Goal: Find specific page/section: Find specific page/section

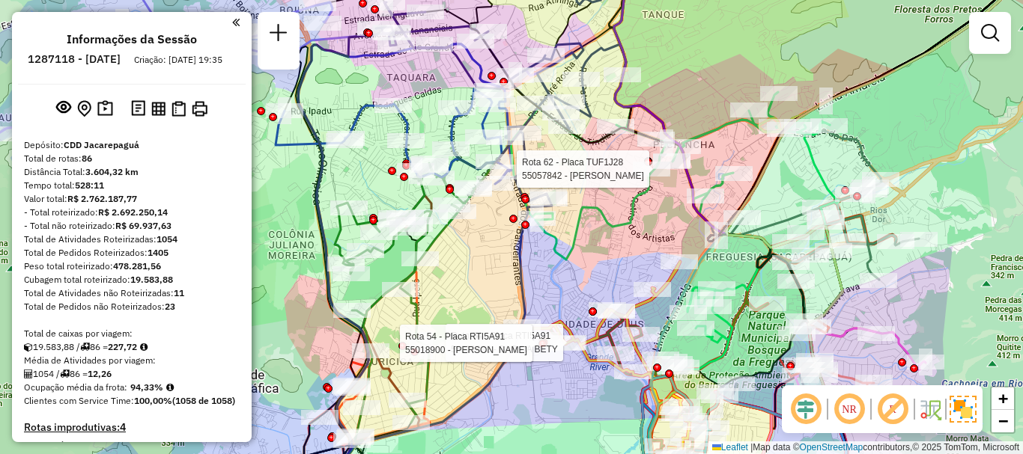
select select "**********"
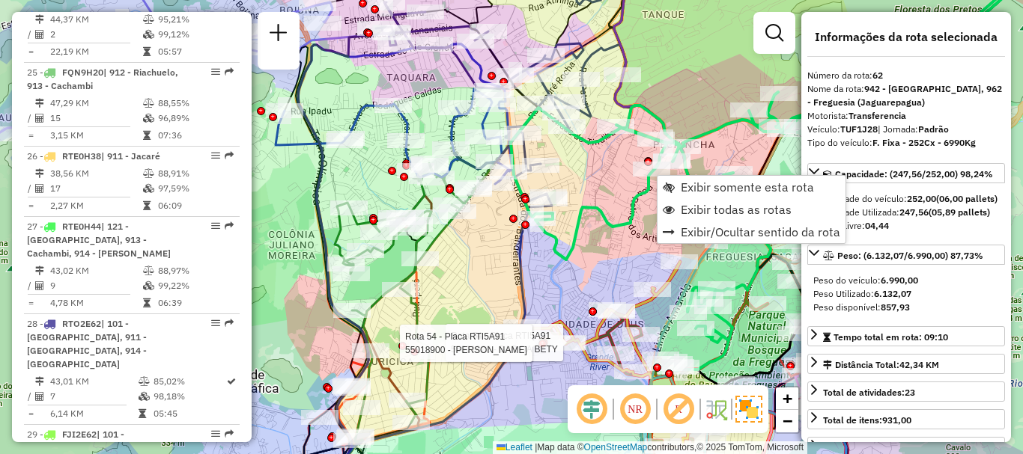
scroll to position [5977, 0]
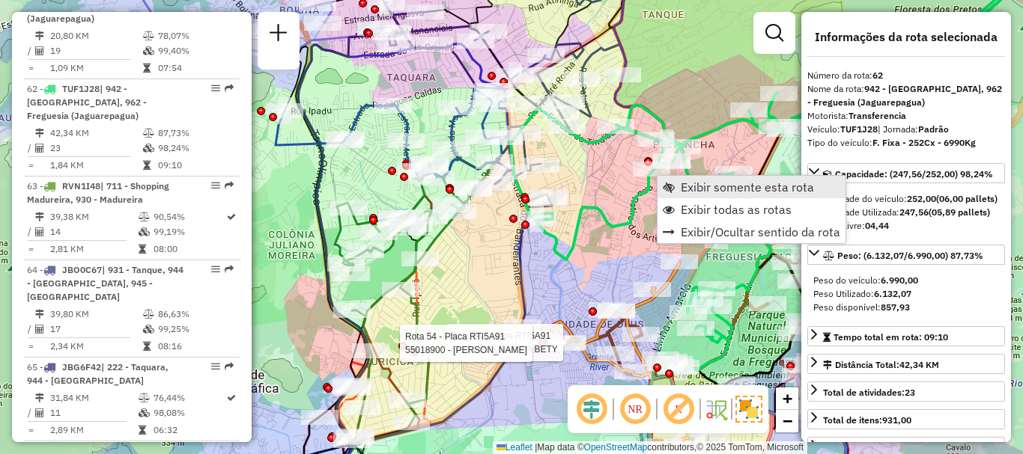
click at [707, 185] on span "Exibir somente esta rota" at bounding box center [747, 187] width 133 height 12
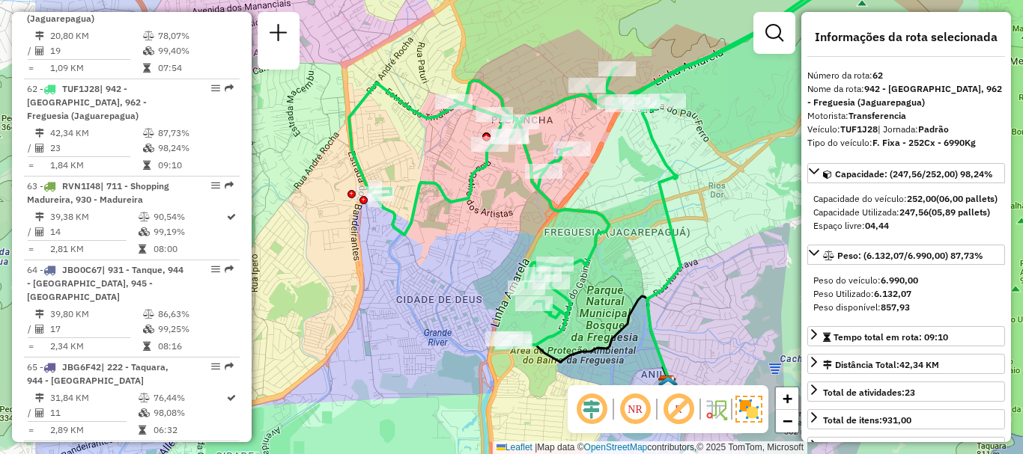
drag, startPoint x: 484, startPoint y: 302, endPoint x: 622, endPoint y: 284, distance: 138.8
click at [622, 284] on div "Janela de atendimento Grade de atendimento Capacidade Transportadoras Veículos …" at bounding box center [511, 227] width 1023 height 454
click at [714, 198] on div "Janela de atendimento Grade de atendimento Capacidade Transportadoras Veículos …" at bounding box center [511, 227] width 1023 height 454
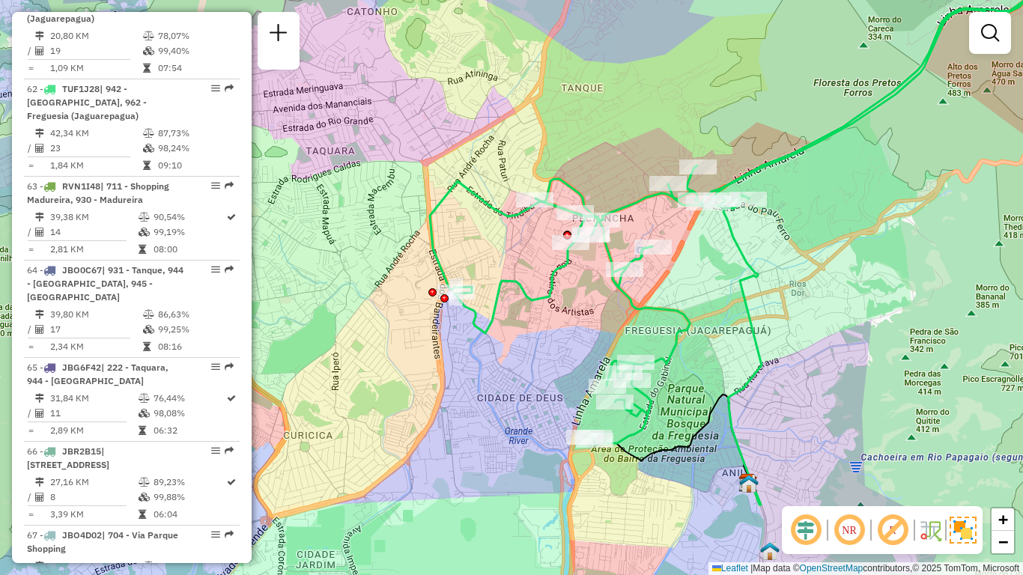
drag, startPoint x: 707, startPoint y: 288, endPoint x: 788, endPoint y: 326, distance: 89.4
click at [788, 326] on div "Janela de atendimento Grade de atendimento Capacidade Transportadoras Veículos …" at bounding box center [511, 287] width 1023 height 575
select select "**********"
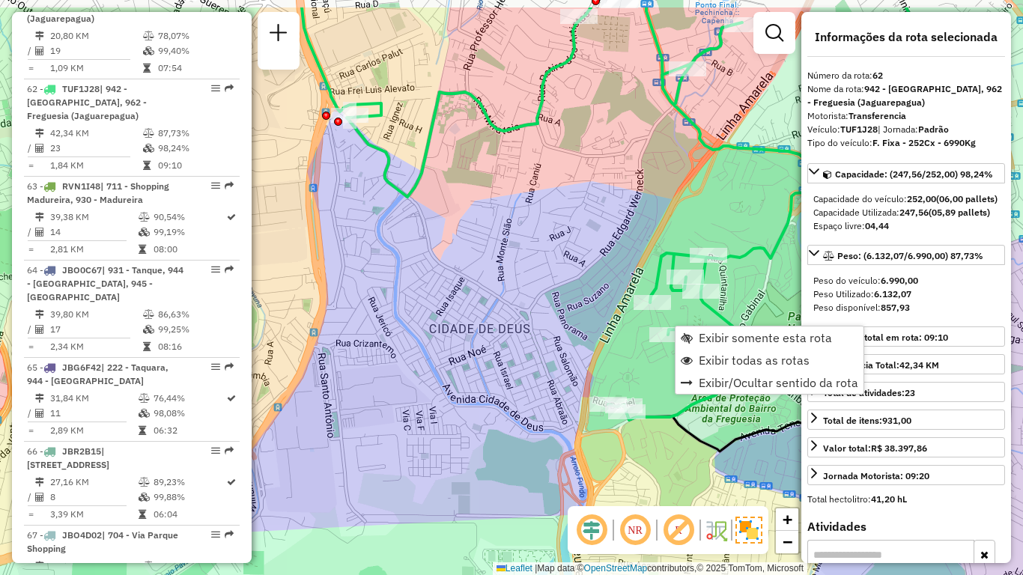
drag, startPoint x: 767, startPoint y: 249, endPoint x: 544, endPoint y: 371, distance: 254.0
click at [544, 371] on icon at bounding box center [559, 213] width 514 height 413
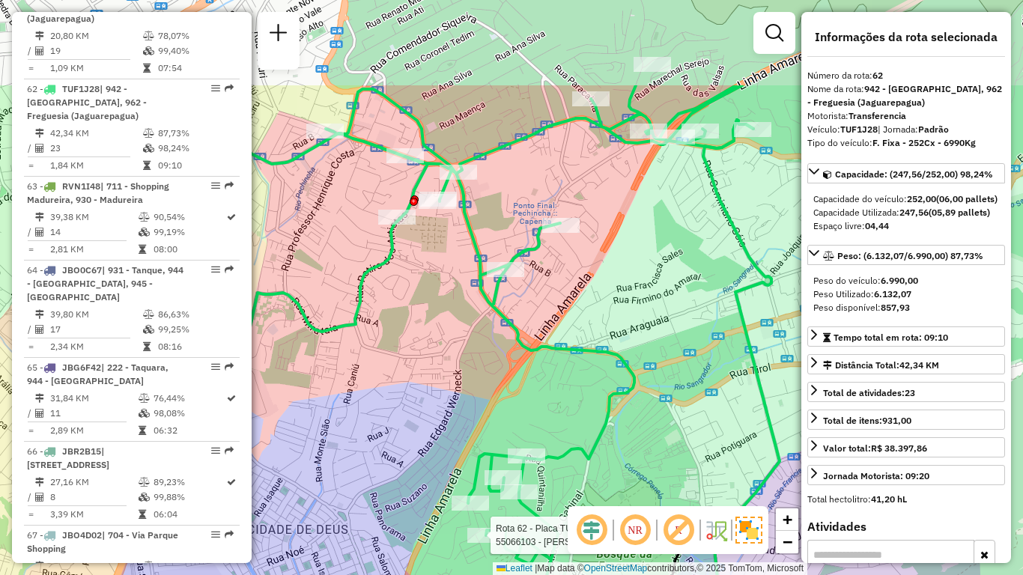
drag, startPoint x: 633, startPoint y: 198, endPoint x: 591, endPoint y: 384, distance: 190.9
click at [597, 386] on div "Rota 62 - Placa TUF1J28 55066103 - MARIA DAS DORES DIAS FARIAS Janela de atendi…" at bounding box center [511, 287] width 1023 height 575
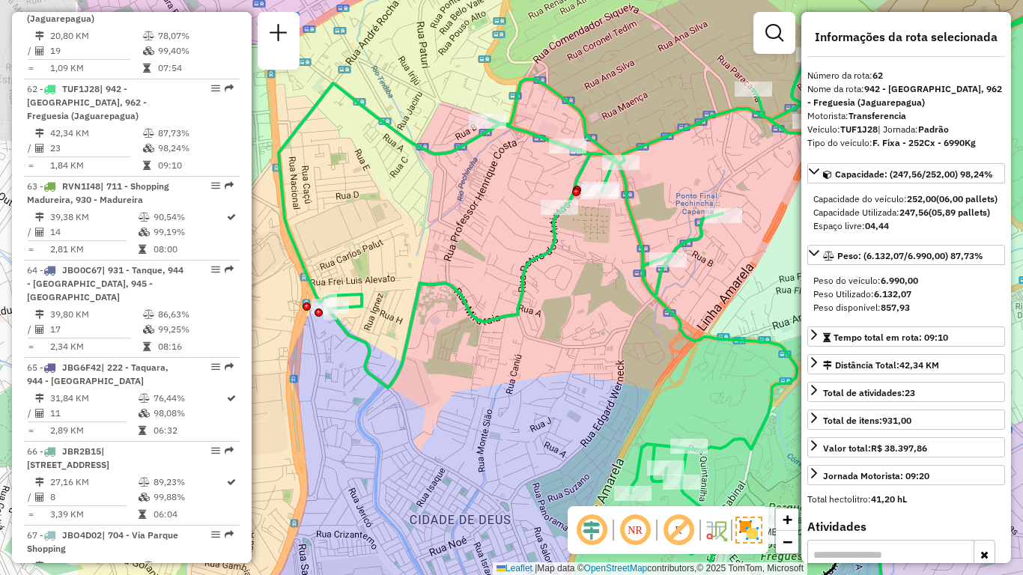
drag, startPoint x: 667, startPoint y: 284, endPoint x: 823, endPoint y: 226, distance: 166.1
click at [846, 227] on hb-router-mapa "Informações da Sessão 1287118 - [DATE] Criação: [DATE] 19:35 Depósito: CDD Jaca…" at bounding box center [511, 287] width 1023 height 575
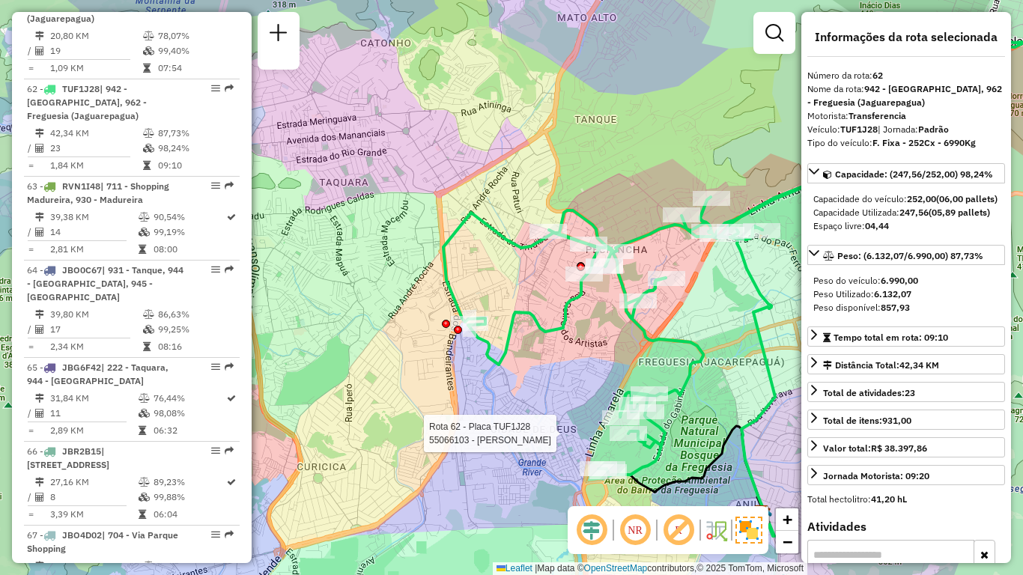
click at [635, 454] on em at bounding box center [635, 530] width 36 height 36
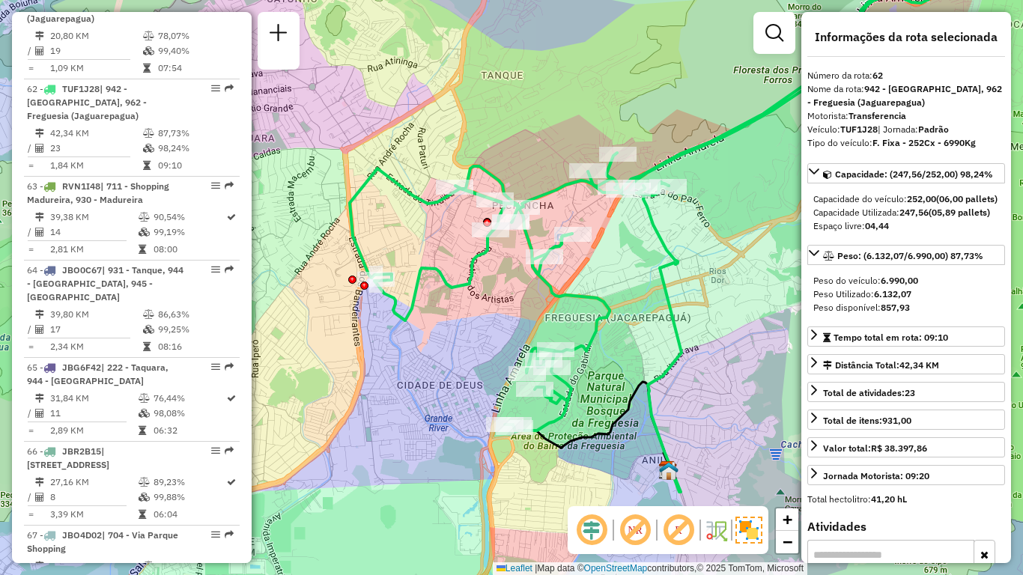
drag, startPoint x: 615, startPoint y: 344, endPoint x: 509, endPoint y: 295, distance: 116.2
click at [509, 295] on div "Janela de atendimento Grade de atendimento Capacidade Transportadoras Veículos …" at bounding box center [511, 287] width 1023 height 575
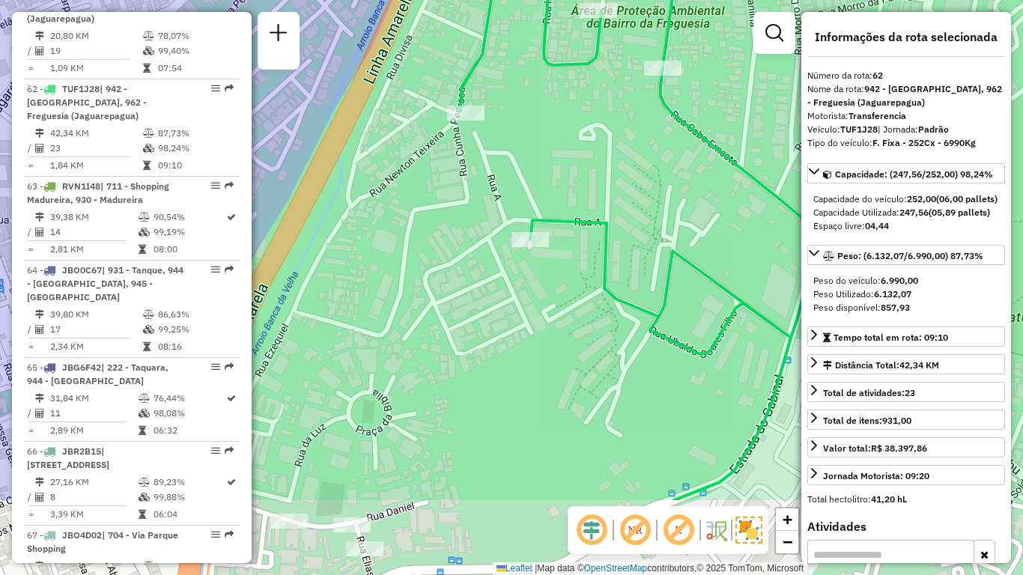
drag, startPoint x: 517, startPoint y: 470, endPoint x: 571, endPoint y: 338, distance: 143.1
click at [571, 338] on div "Janela de atendimento Grade de atendimento Capacidade Transportadoras Veículos …" at bounding box center [511, 287] width 1023 height 575
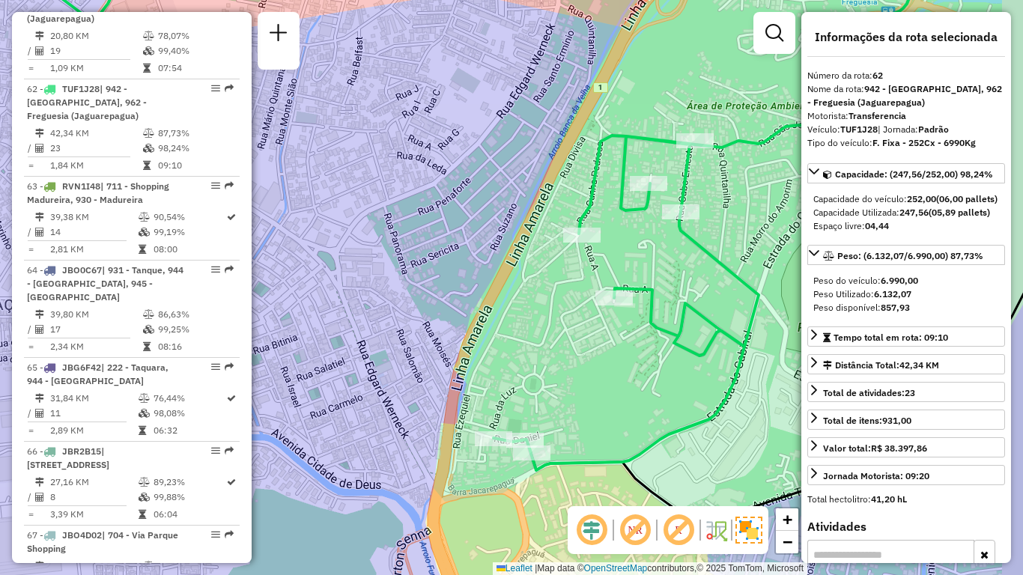
drag, startPoint x: 672, startPoint y: 323, endPoint x: 485, endPoint y: 363, distance: 190.6
click at [485, 363] on div "Janela de atendimento Grade de atendimento Capacidade Transportadoras Veículos …" at bounding box center [511, 287] width 1023 height 575
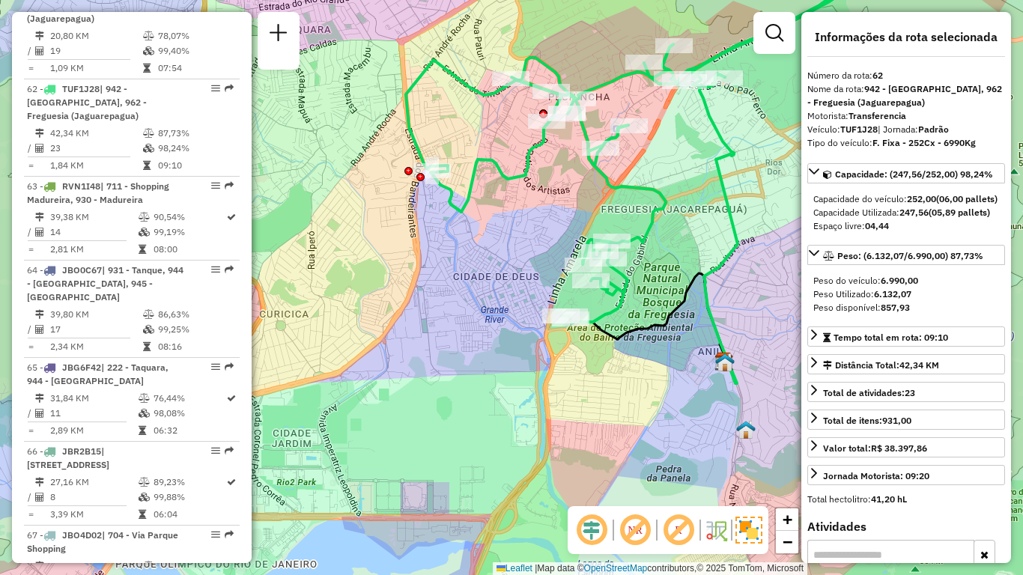
drag, startPoint x: 679, startPoint y: 236, endPoint x: 681, endPoint y: 259, distance: 23.3
click at [681, 259] on div "Janela de atendimento Grade de atendimento Capacidade Transportadoras Veículos …" at bounding box center [511, 287] width 1023 height 575
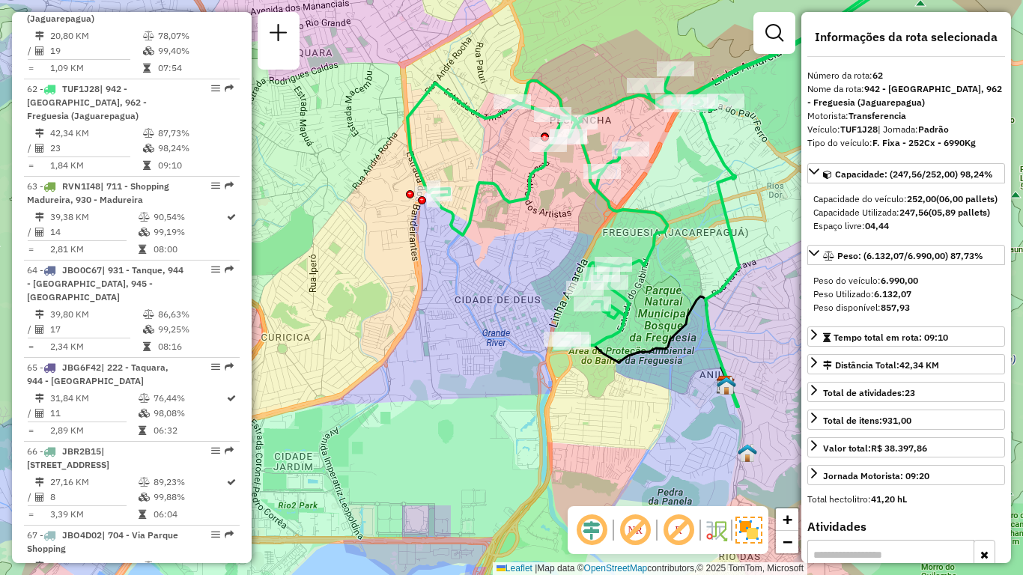
click at [678, 260] on div "Janela de atendimento Grade de atendimento Capacidade Transportadoras Veículos …" at bounding box center [511, 287] width 1023 height 575
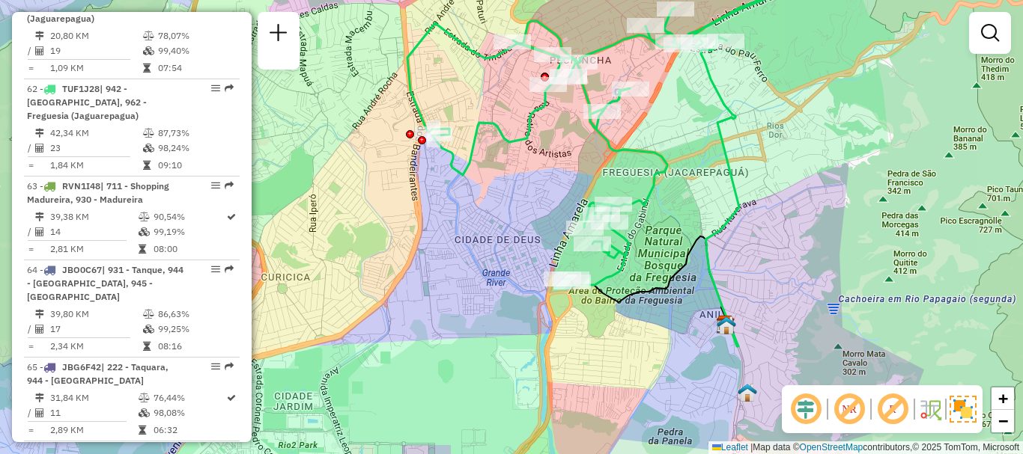
click at [672, 229] on div "Janela de atendimento Grade de atendimento Capacidade Transportadoras Veículos …" at bounding box center [511, 227] width 1023 height 454
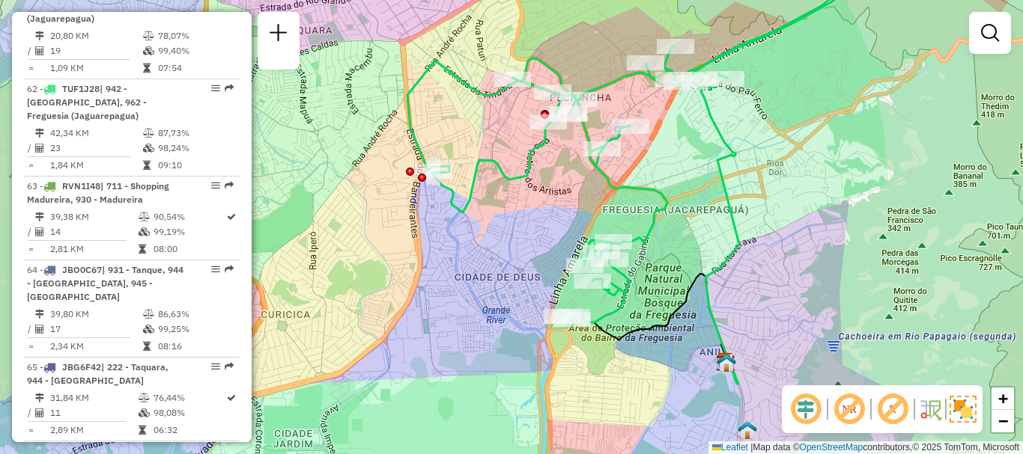
drag, startPoint x: 701, startPoint y: 162, endPoint x: 700, endPoint y: 203, distance: 40.4
click at [700, 203] on div "Janela de atendimento Grade de atendimento Capacidade Transportadoras Veículos …" at bounding box center [511, 227] width 1023 height 454
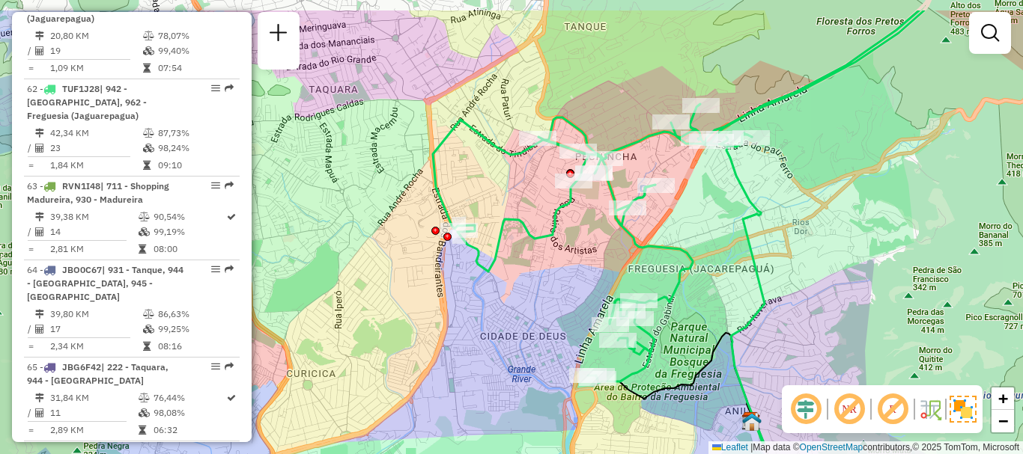
drag, startPoint x: 551, startPoint y: 171, endPoint x: 577, endPoint y: 227, distance: 62.0
click at [577, 227] on div "Janela de atendimento Grade de atendimento Capacidade Transportadoras Veículos …" at bounding box center [511, 227] width 1023 height 454
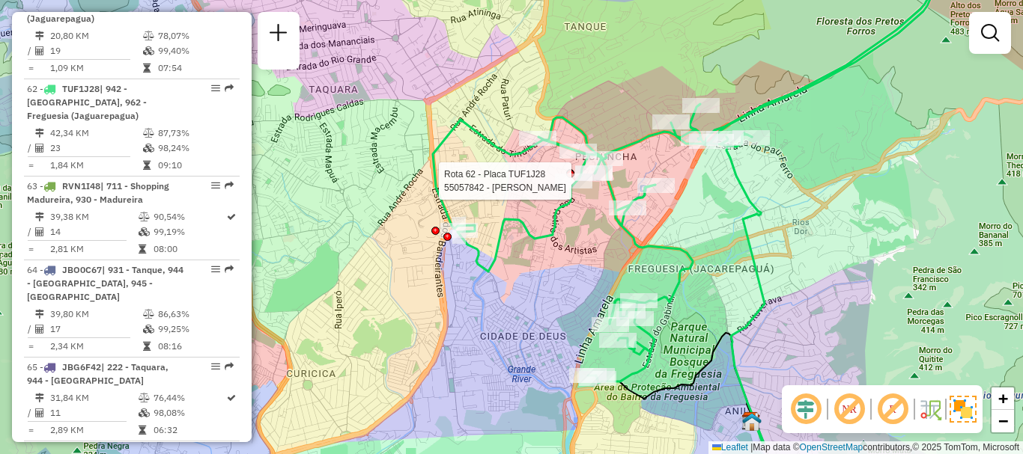
select select "**********"
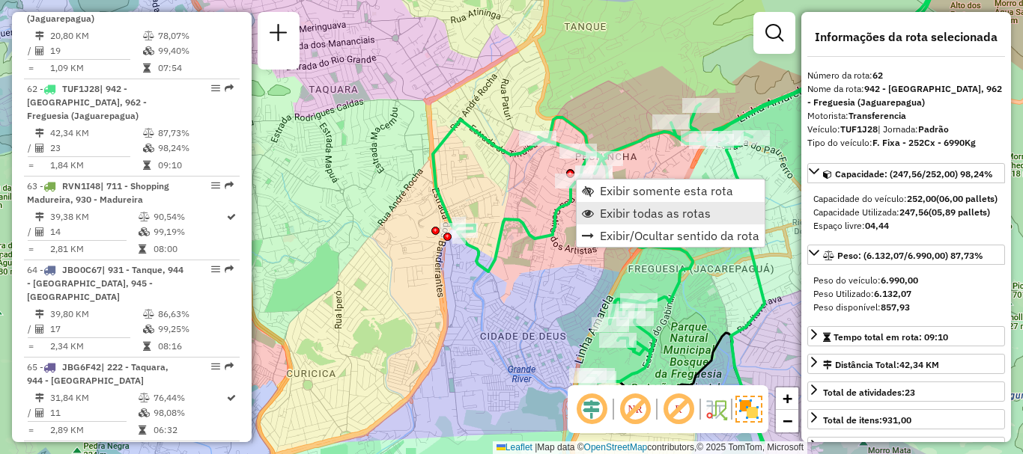
click at [615, 212] on span "Exibir todas as rotas" at bounding box center [655, 213] width 111 height 12
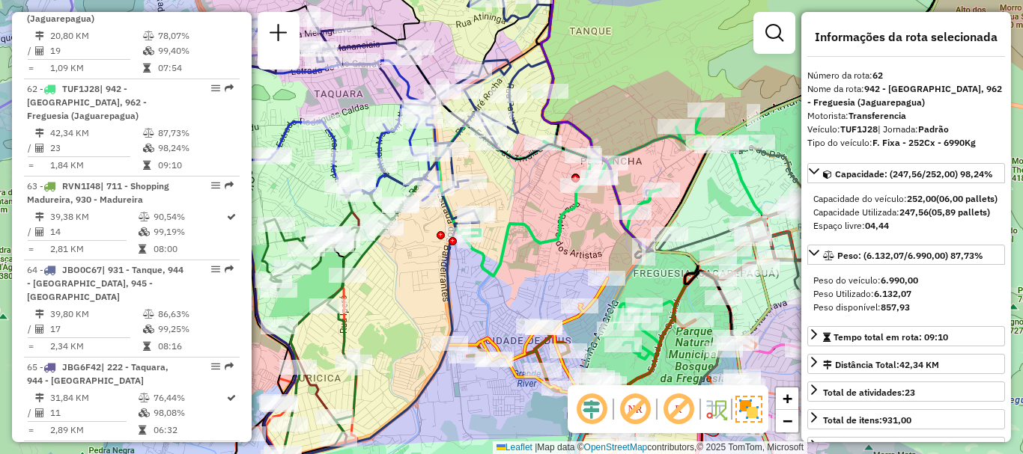
click at [518, 220] on icon at bounding box center [723, 173] width 571 height 429
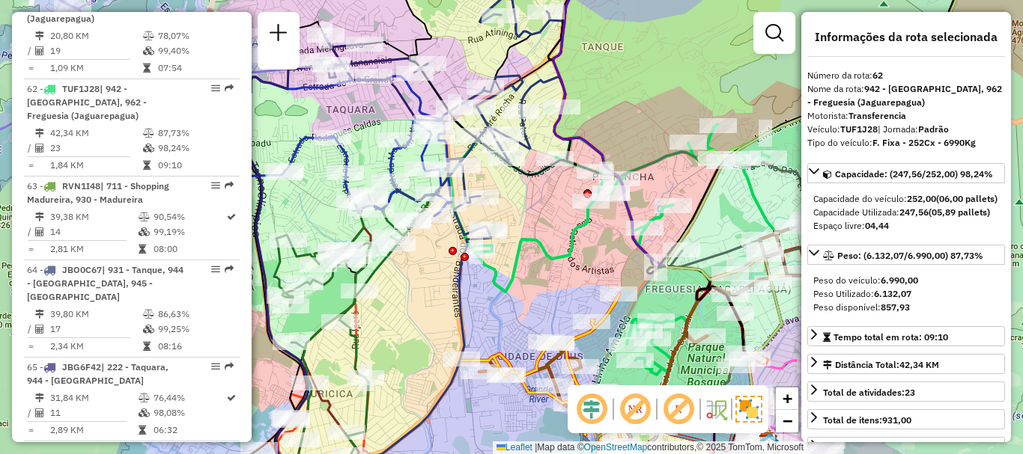
drag, startPoint x: 532, startPoint y: 199, endPoint x: 544, endPoint y: 215, distance: 19.8
click at [544, 215] on div "Janela de atendimento Grade de atendimento Capacidade Transportadoras Veículos …" at bounding box center [511, 227] width 1023 height 454
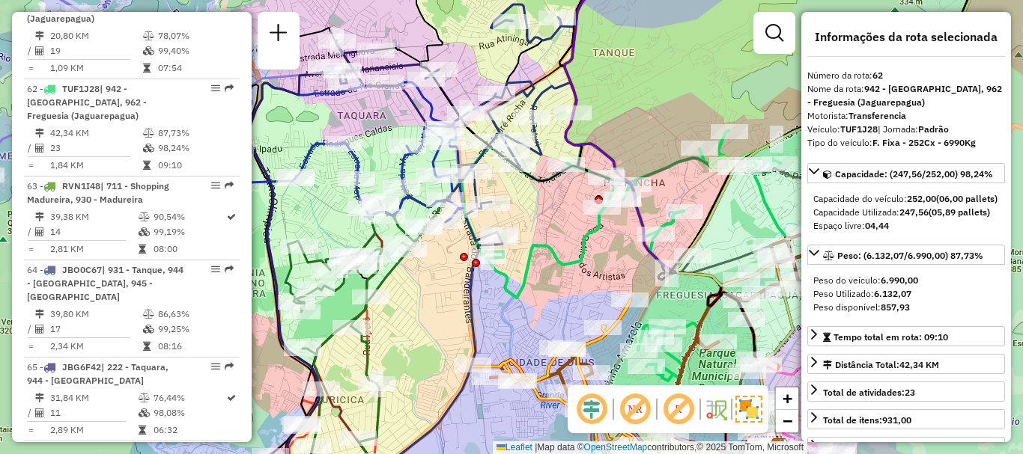
drag, startPoint x: 541, startPoint y: 218, endPoint x: 553, endPoint y: 224, distance: 12.7
click at [553, 224] on div "Janela de atendimento Grade de atendimento Capacidade Transportadoras Veículos …" at bounding box center [511, 227] width 1023 height 454
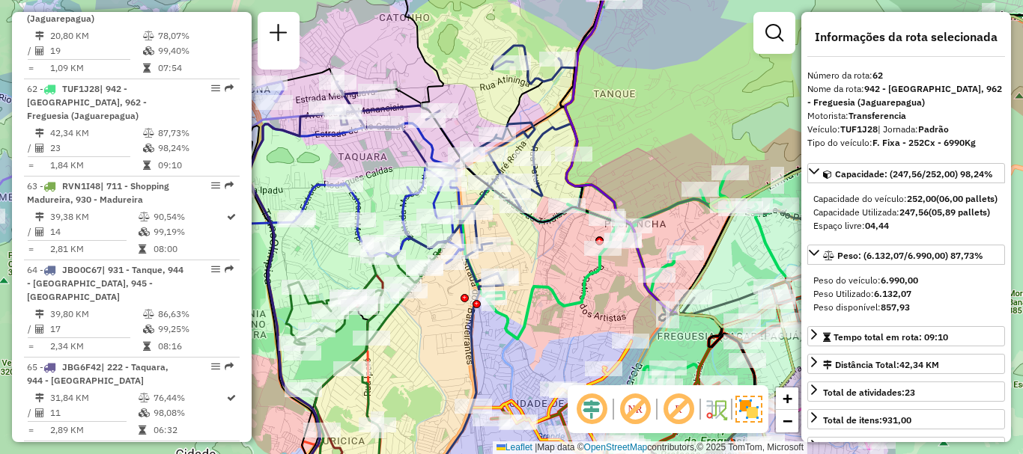
drag, startPoint x: 544, startPoint y: 221, endPoint x: 545, endPoint y: 262, distance: 41.2
click at [545, 262] on div "Janela de atendimento Grade de atendimento Capacidade Transportadoras Veículos …" at bounding box center [511, 227] width 1023 height 454
click at [764, 110] on div "Janela de atendimento Grade de atendimento Capacidade Transportadoras Veículos …" at bounding box center [511, 227] width 1023 height 454
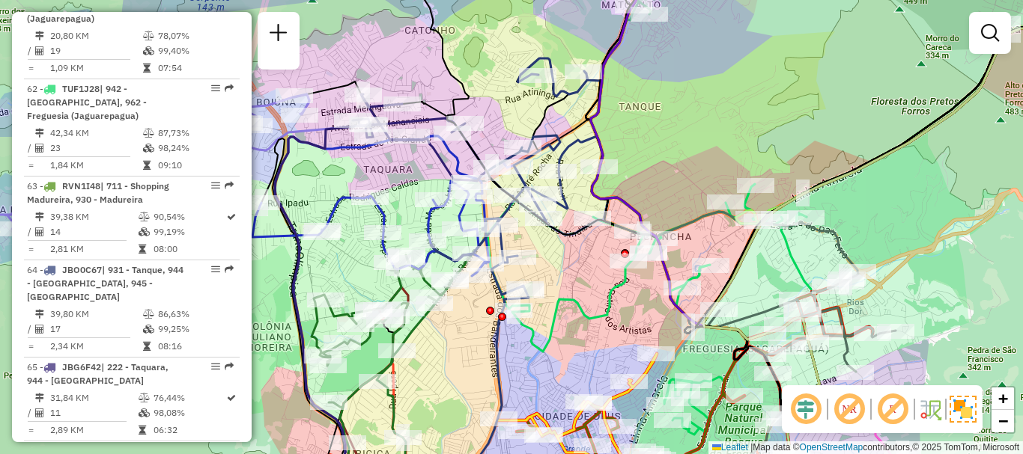
drag, startPoint x: 551, startPoint y: 293, endPoint x: 576, endPoint y: 306, distance: 28.5
click at [576, 306] on icon at bounding box center [797, 215] width 621 height 496
select select "**********"
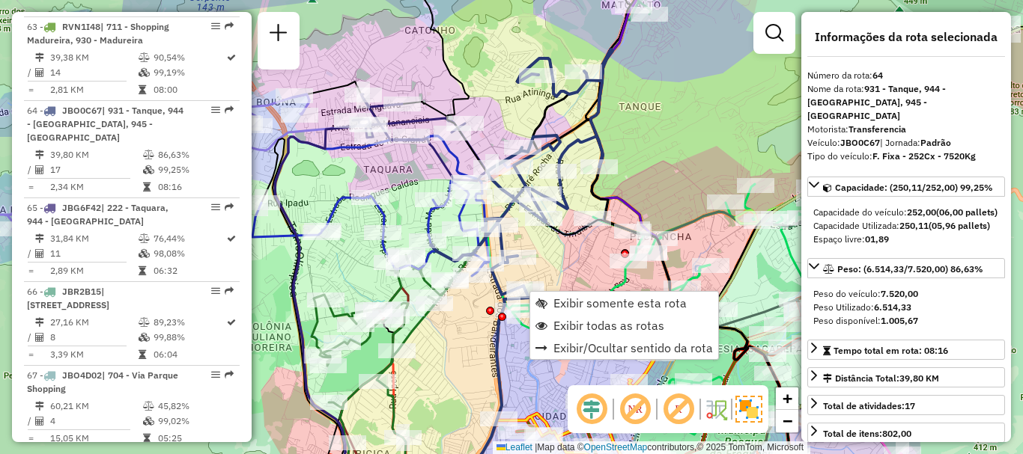
scroll to position [6144, 0]
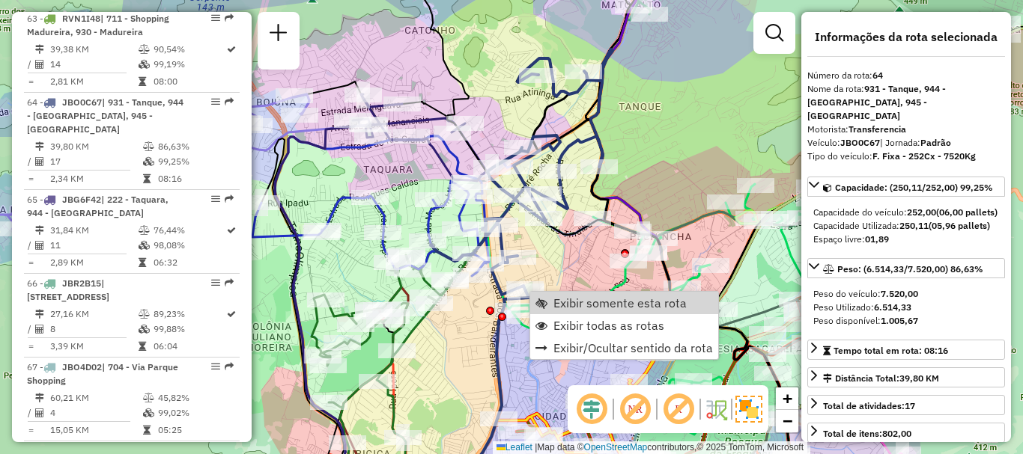
click at [575, 257] on div "Janela de atendimento Grade de atendimento Capacidade Transportadoras Veículos …" at bounding box center [511, 227] width 1023 height 454
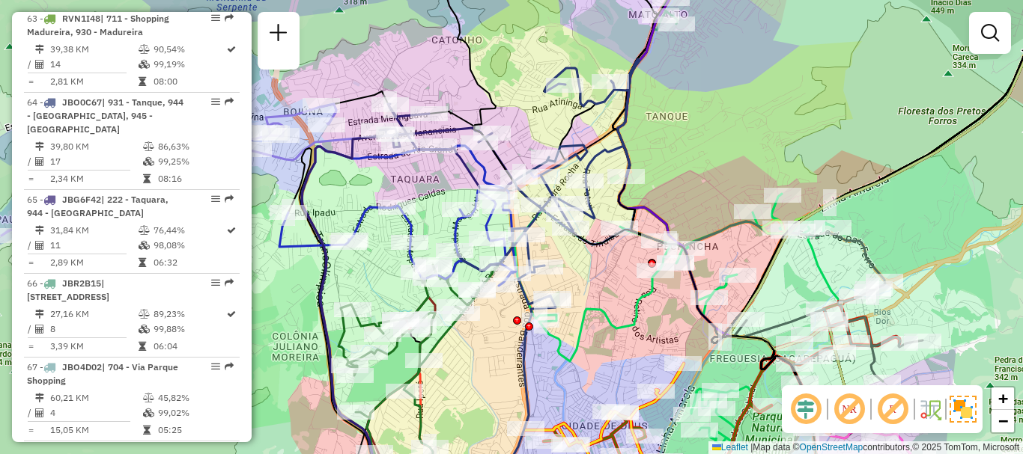
drag, startPoint x: 576, startPoint y: 281, endPoint x: 597, endPoint y: 287, distance: 22.0
click at [597, 287] on div "Janela de atendimento Grade de atendimento Capacidade Transportadoras Veículos …" at bounding box center [511, 227] width 1023 height 454
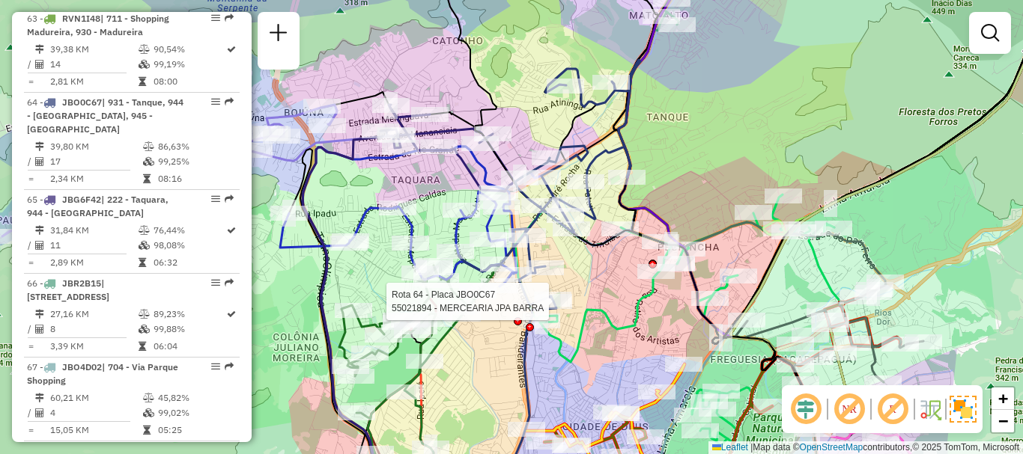
select select "**********"
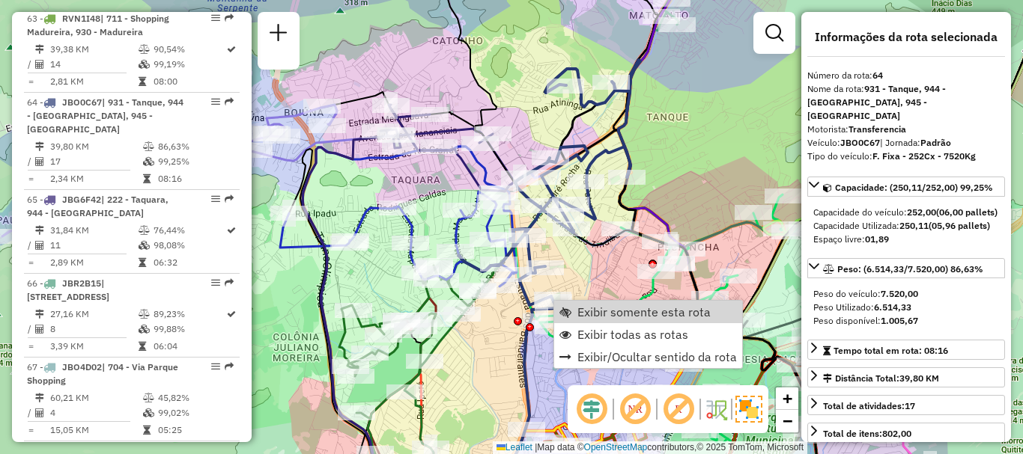
click at [597, 273] on div "Janela de atendimento Grade de atendimento Capacidade Transportadoras Veículos …" at bounding box center [511, 227] width 1023 height 454
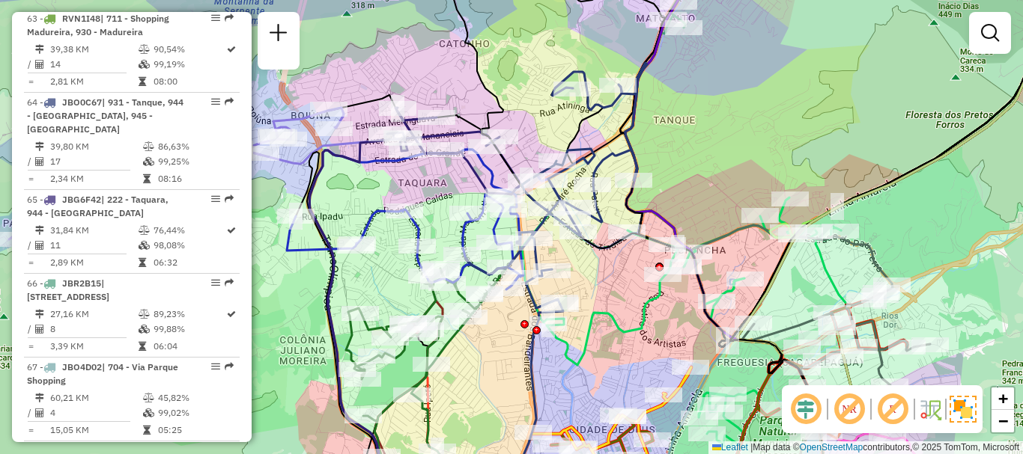
drag, startPoint x: 597, startPoint y: 273, endPoint x: 606, endPoint y: 276, distance: 9.5
click at [606, 276] on div "Janela de atendimento Grade de atendimento Capacidade Transportadoras Veículos …" at bounding box center [511, 227] width 1023 height 454
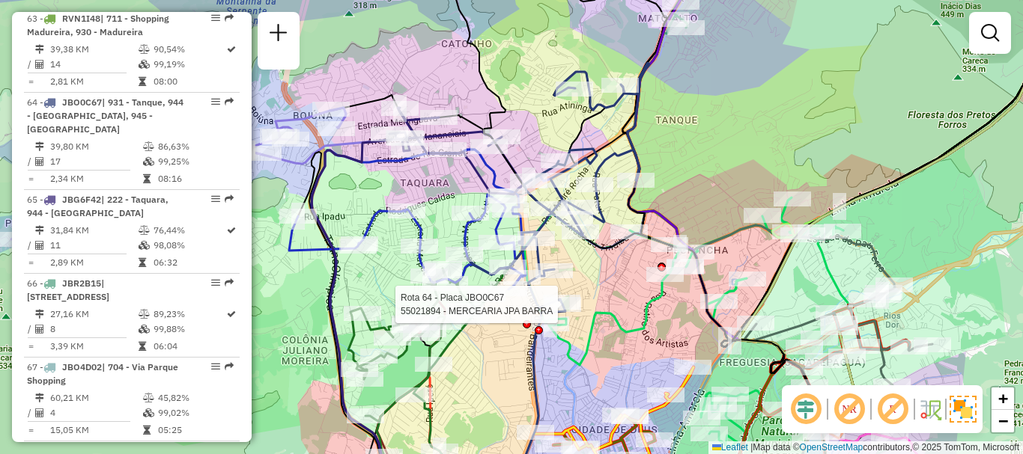
select select "**********"
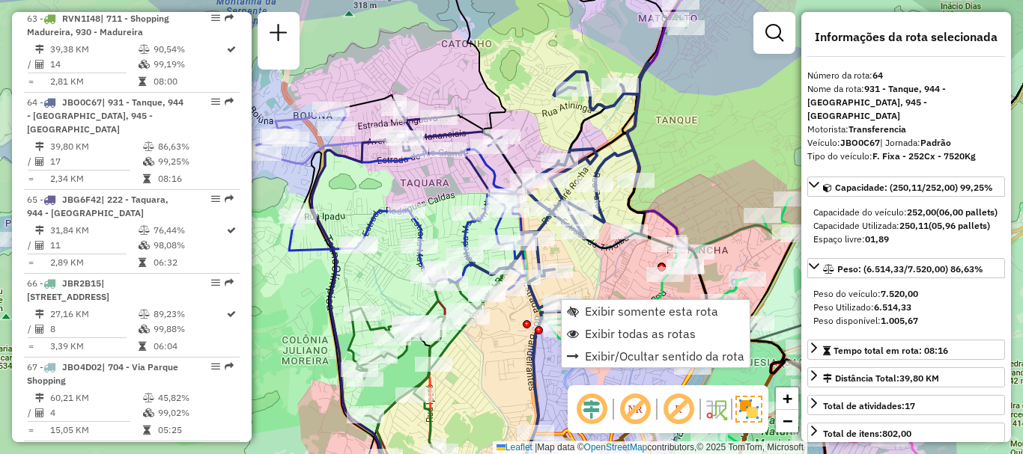
click at [601, 278] on div "Janela de atendimento Grade de atendimento Capacidade Transportadoras Veículos …" at bounding box center [511, 227] width 1023 height 454
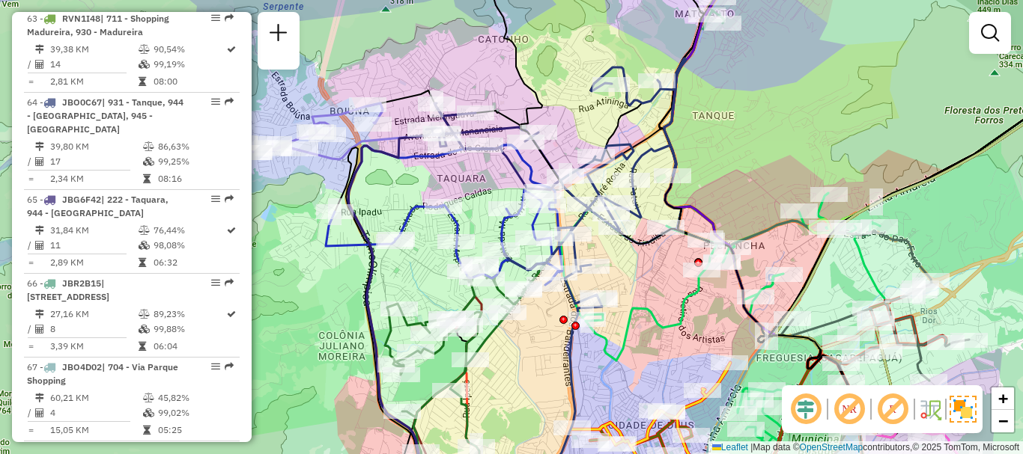
drag, startPoint x: 611, startPoint y: 294, endPoint x: 649, endPoint y: 290, distance: 38.4
click at [649, 290] on div "Janela de atendimento Grade de atendimento Capacidade Transportadoras Veículos …" at bounding box center [511, 227] width 1023 height 454
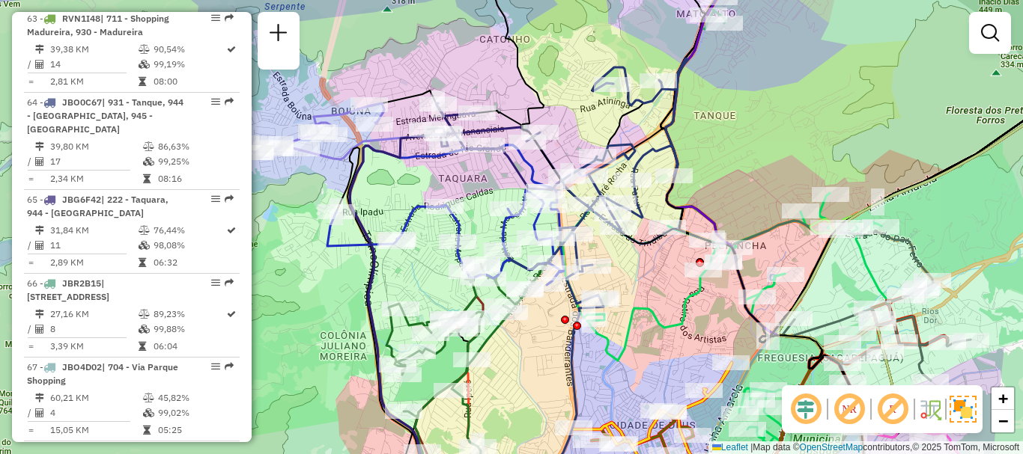
click at [627, 267] on div "Janela de atendimento Grade de atendimento Capacidade Transportadoras Veículos …" at bounding box center [511, 227] width 1023 height 454
click at [624, 266] on div "Janela de atendimento Grade de atendimento Capacidade Transportadoras Veículos …" at bounding box center [511, 227] width 1023 height 454
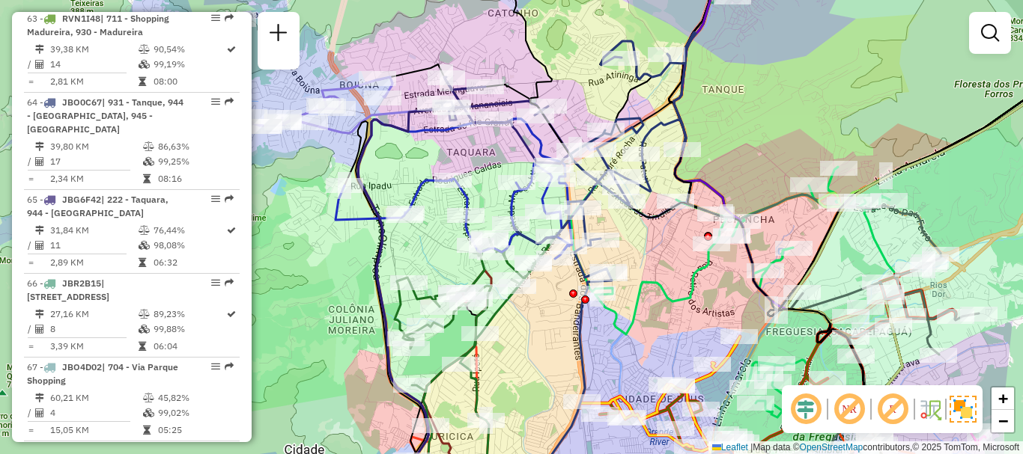
drag, startPoint x: 633, startPoint y: 284, endPoint x: 640, endPoint y: 258, distance: 27.3
click at [640, 258] on div "Janela de atendimento Grade de atendimento Capacidade Transportadoras Veículos …" at bounding box center [511, 227] width 1023 height 454
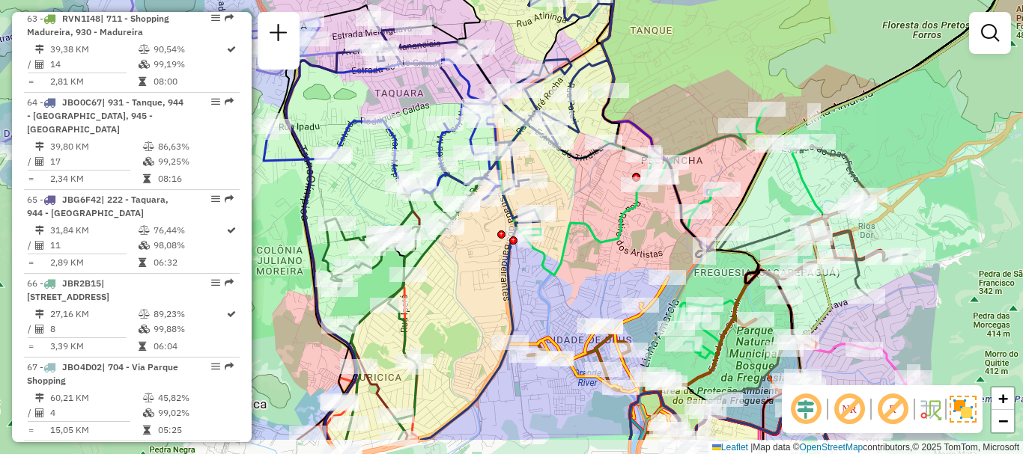
drag, startPoint x: 645, startPoint y: 260, endPoint x: 573, endPoint y: 201, distance: 93.1
click at [573, 201] on div "Janela de atendimento Grade de atendimento Capacidade Transportadoras Veículos …" at bounding box center [511, 227] width 1023 height 454
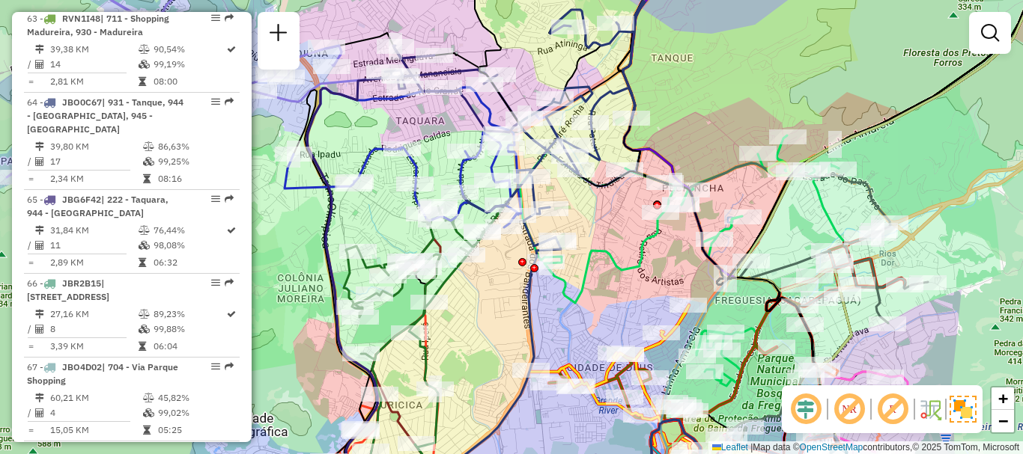
drag, startPoint x: 586, startPoint y: 242, endPoint x: 607, endPoint y: 270, distance: 34.7
click at [607, 270] on icon at bounding box center [809, 198] width 579 height 433
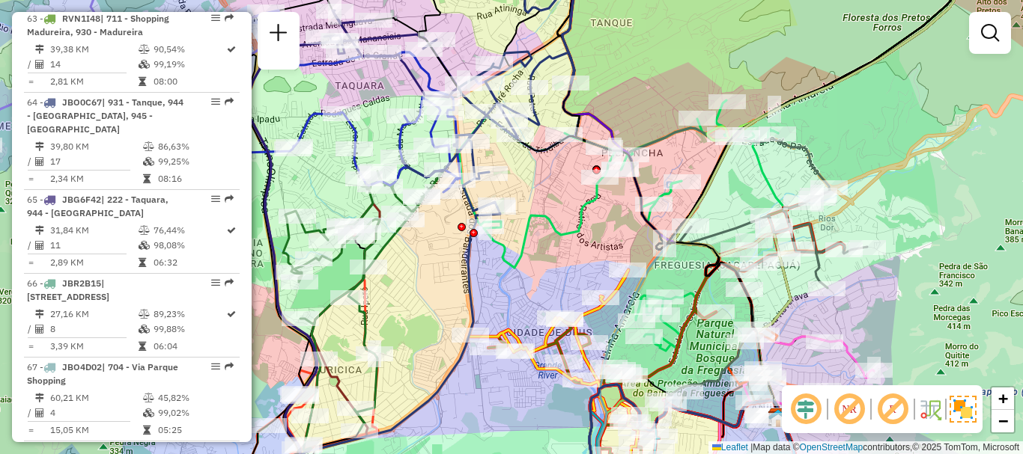
drag, startPoint x: 623, startPoint y: 204, endPoint x: 562, endPoint y: 169, distance: 70.1
click at [562, 169] on div "Janela de atendimento Grade de atendimento Capacidade Transportadoras Veículos …" at bounding box center [511, 227] width 1023 height 454
select select "**********"
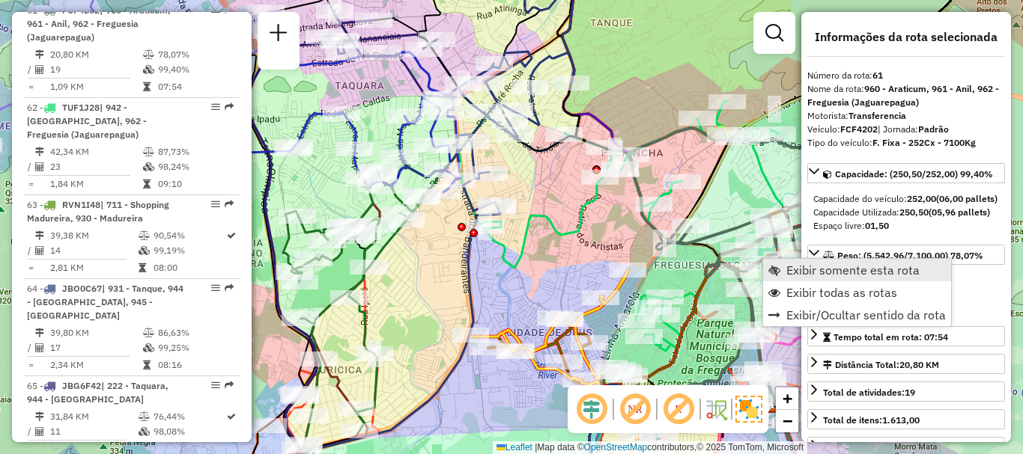
scroll to position [5879, 0]
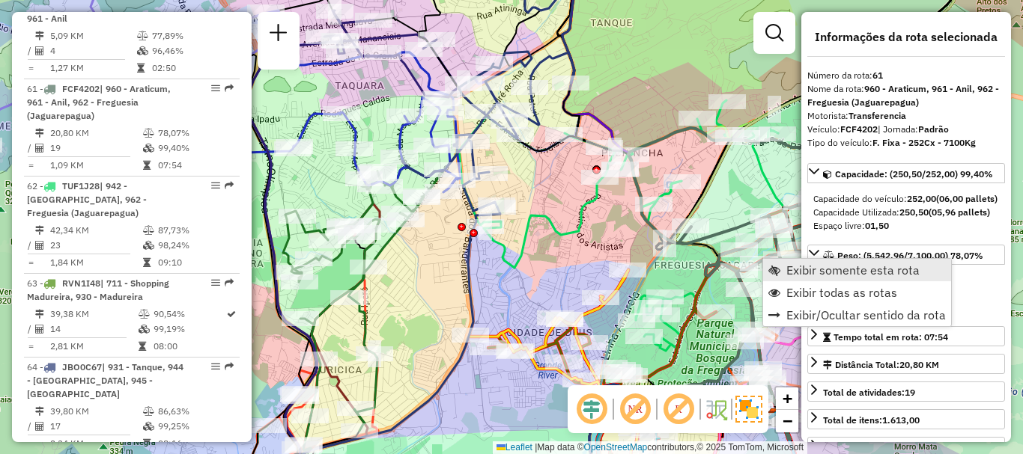
click at [795, 273] on span "Exibir somente esta rota" at bounding box center [852, 270] width 133 height 12
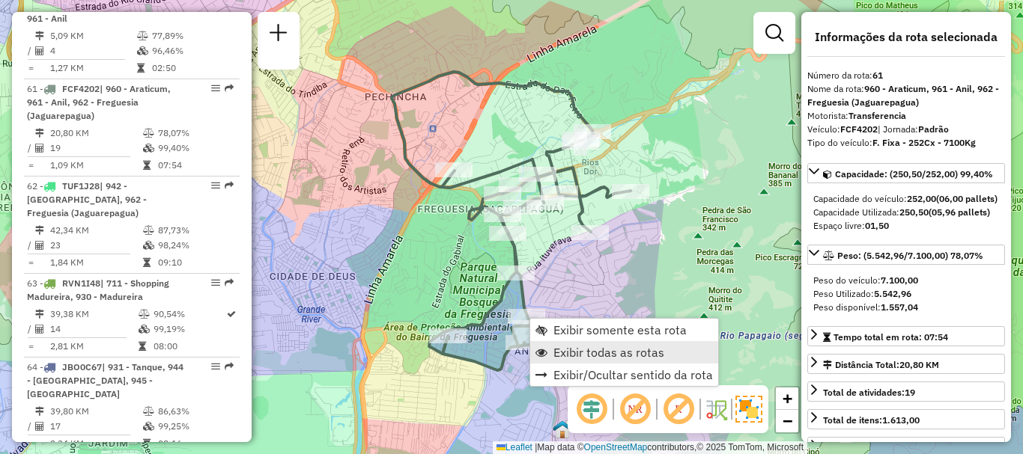
click at [566, 356] on span "Exibir todas as rotas" at bounding box center [608, 353] width 111 height 12
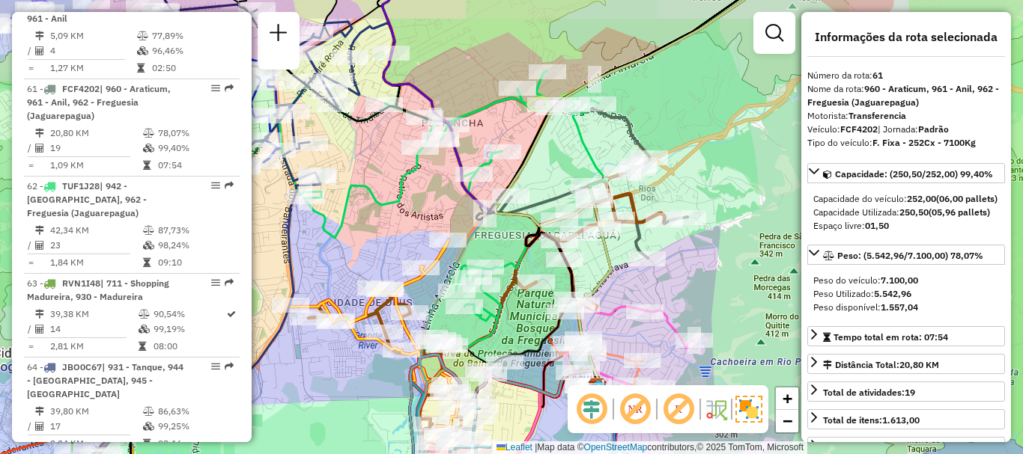
drag, startPoint x: 624, startPoint y: 264, endPoint x: 681, endPoint y: 290, distance: 62.6
click at [681, 290] on div "Janela de atendimento Grade de atendimento Capacidade Transportadoras Veículos …" at bounding box center [511, 227] width 1023 height 454
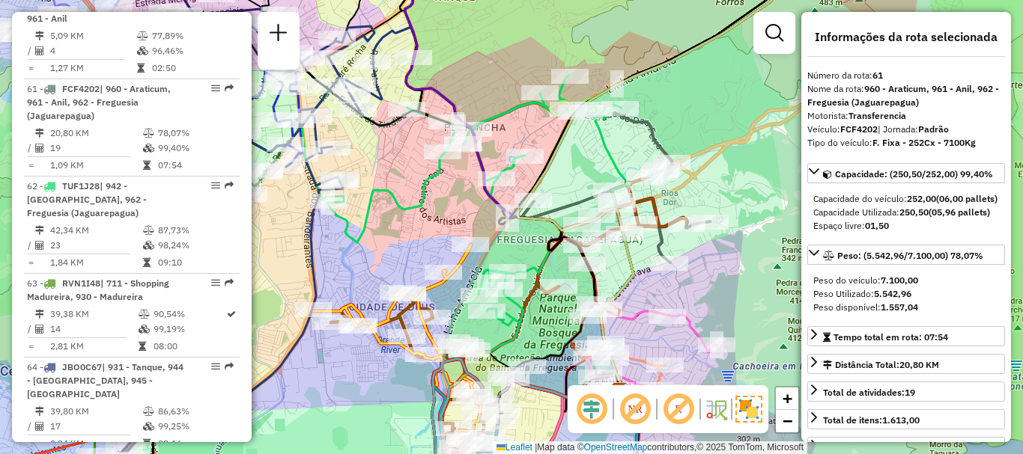
drag, startPoint x: 530, startPoint y: 171, endPoint x: 545, endPoint y: 172, distance: 15.0
click at [545, 172] on icon at bounding box center [660, 186] width 287 height 455
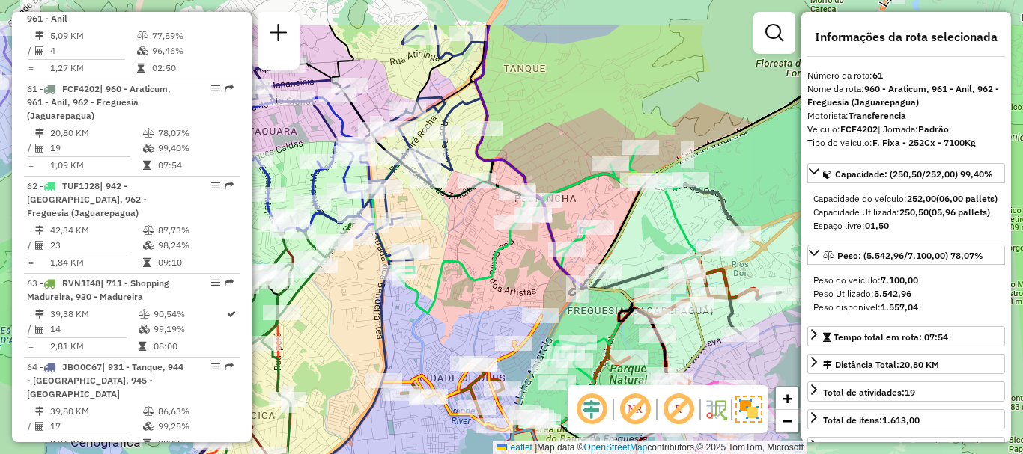
drag, startPoint x: 437, startPoint y: 227, endPoint x: 482, endPoint y: 261, distance: 56.6
click at [482, 261] on div "Janela de atendimento Grade de atendimento Capacidade Transportadoras Veículos …" at bounding box center [511, 227] width 1023 height 454
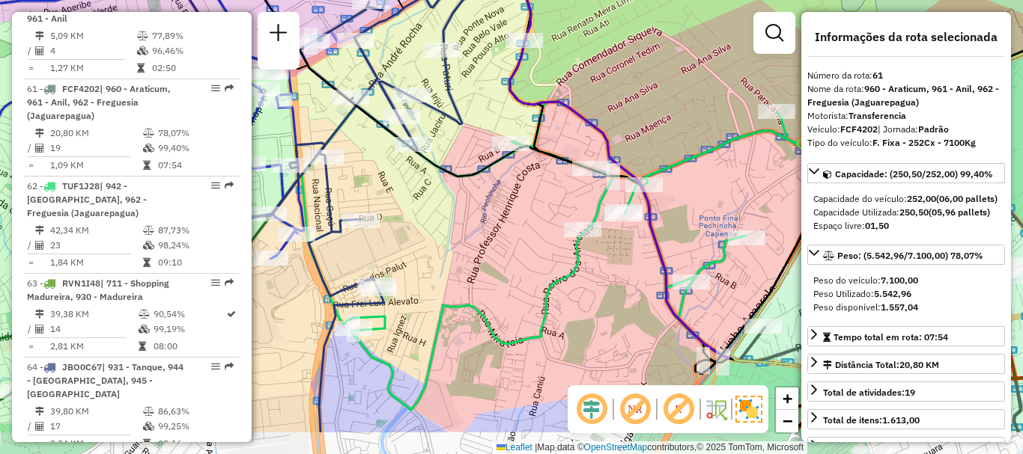
drag, startPoint x: 470, startPoint y: 326, endPoint x: 493, endPoint y: 252, distance: 77.0
click at [493, 258] on div "Janela de atendimento Grade de atendimento Capacidade Transportadoras Veículos …" at bounding box center [511, 227] width 1023 height 454
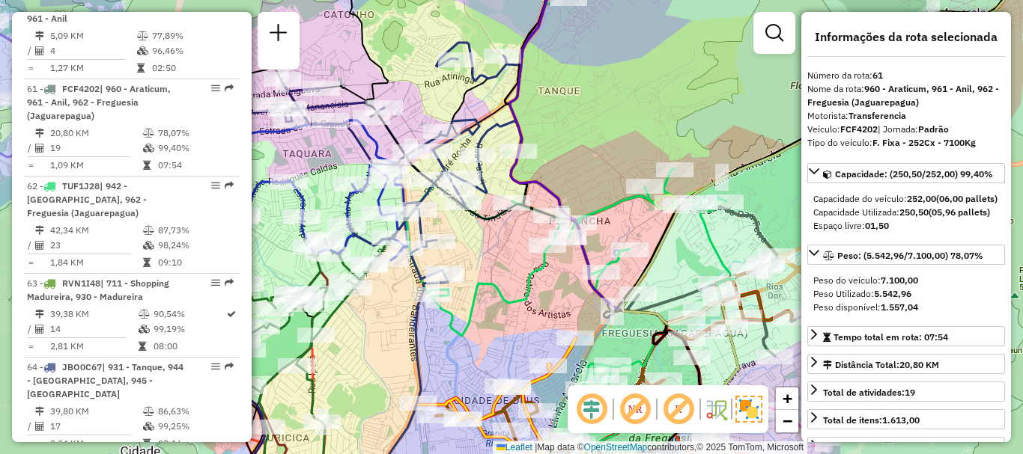
drag, startPoint x: 492, startPoint y: 267, endPoint x: 502, endPoint y: 272, distance: 11.1
click at [502, 272] on div "Janela de atendimento Grade de atendimento Capacidade Transportadoras Veículos …" at bounding box center [511, 227] width 1023 height 454
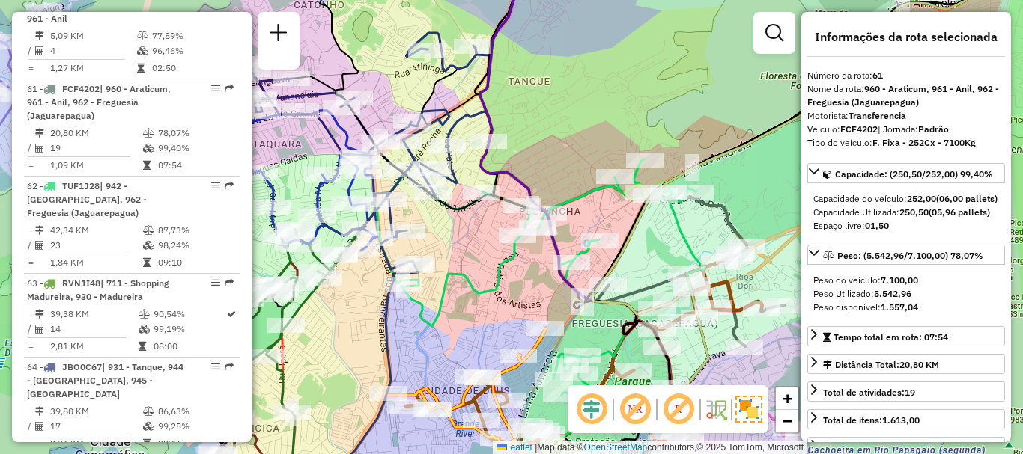
drag, startPoint x: 542, startPoint y: 289, endPoint x: 505, endPoint y: 275, distance: 39.3
click at [507, 277] on div "Janela de atendimento Grade de atendimento Capacidade Transportadoras Veículos …" at bounding box center [511, 227] width 1023 height 454
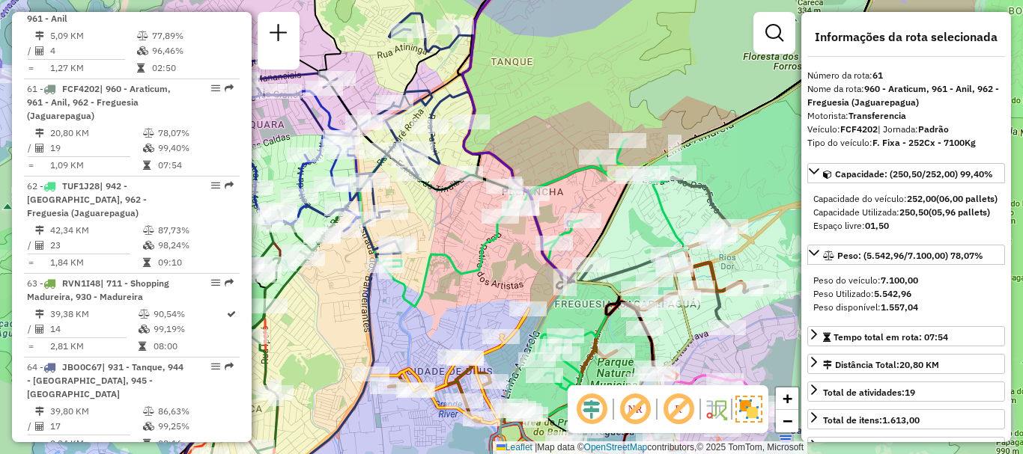
drag, startPoint x: 502, startPoint y: 290, endPoint x: 490, endPoint y: 273, distance: 21.0
click at [490, 273] on div "Janela de atendimento Grade de atendimento Capacidade Transportadoras Veículos …" at bounding box center [511, 227] width 1023 height 454
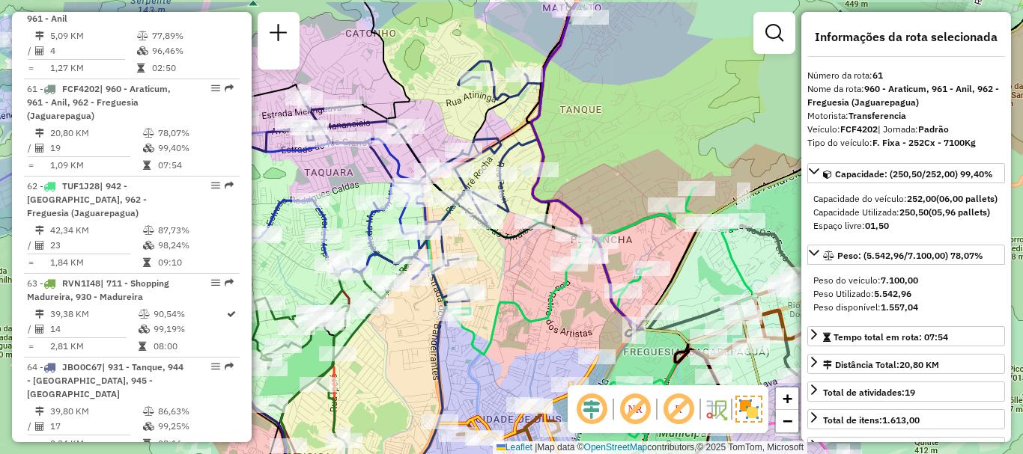
drag, startPoint x: 455, startPoint y: 244, endPoint x: 524, endPoint y: 292, distance: 83.9
click at [524, 292] on div "Janela de atendimento Grade de atendimento Capacidade Transportadoras Veículos …" at bounding box center [511, 227] width 1023 height 454
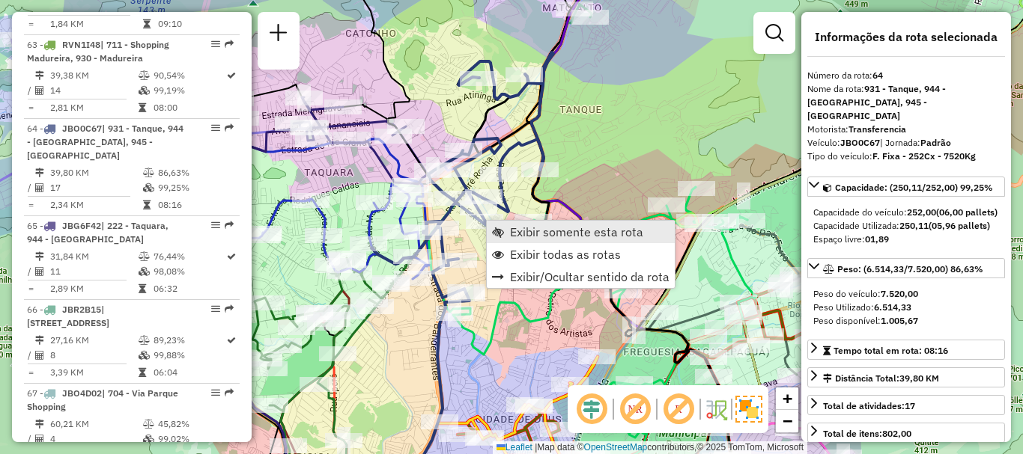
scroll to position [6144, 0]
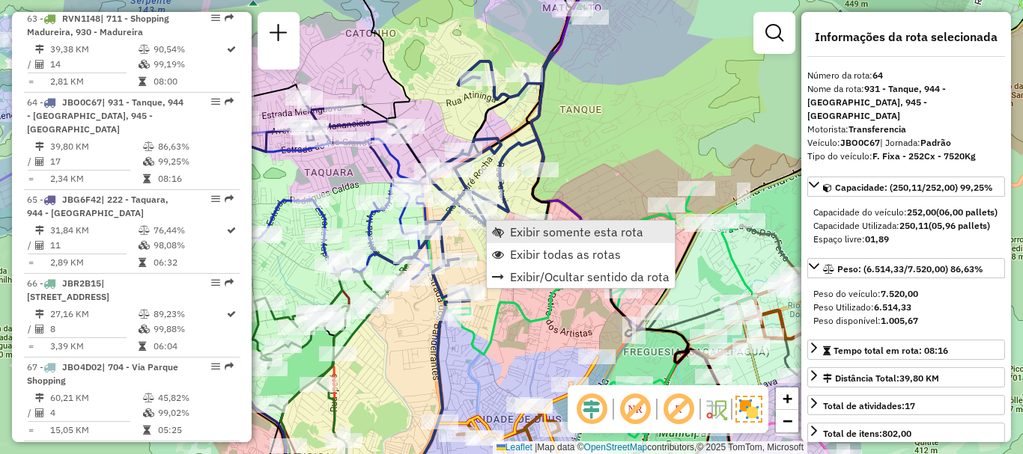
click at [519, 230] on span "Exibir somente esta rota" at bounding box center [576, 232] width 133 height 12
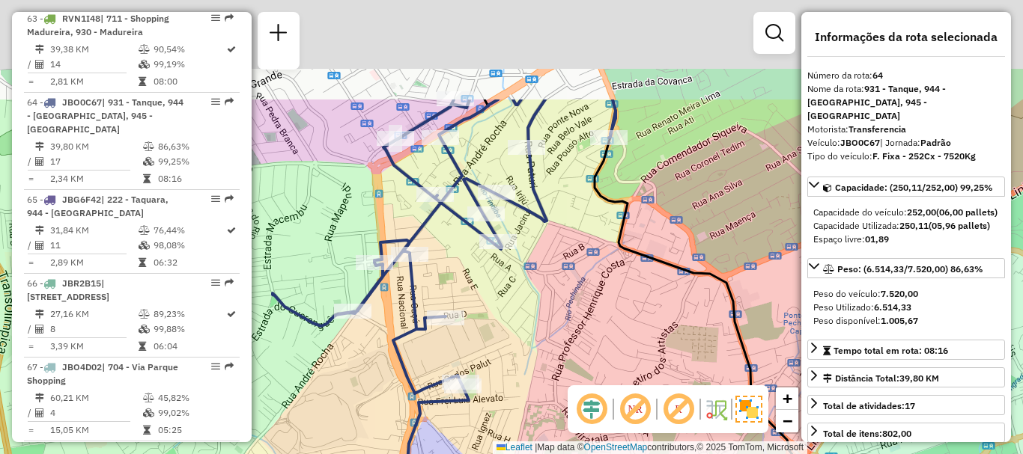
drag, startPoint x: 521, startPoint y: 170, endPoint x: 567, endPoint y: 317, distance: 153.7
click at [567, 317] on div "Janela de atendimento Grade de atendimento Capacidade Transportadoras Veículos …" at bounding box center [511, 227] width 1023 height 454
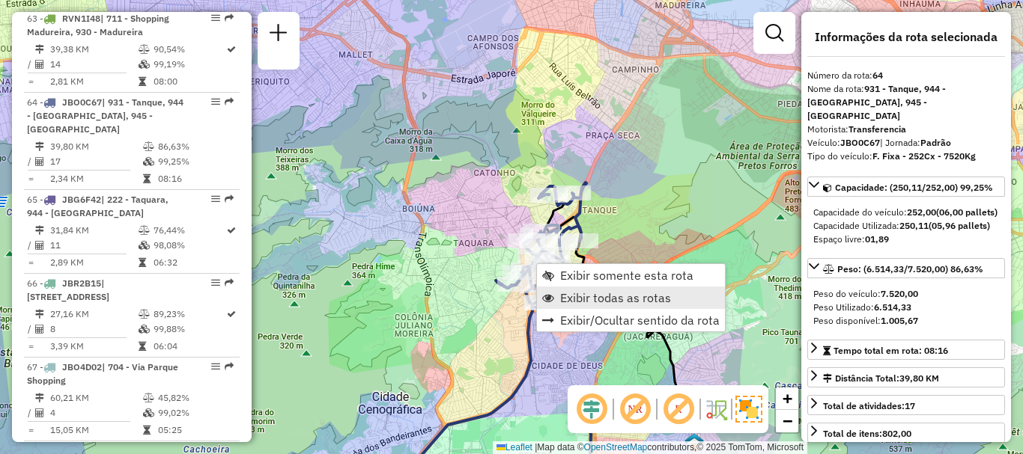
click at [575, 299] on span "Exibir todas as rotas" at bounding box center [615, 298] width 111 height 12
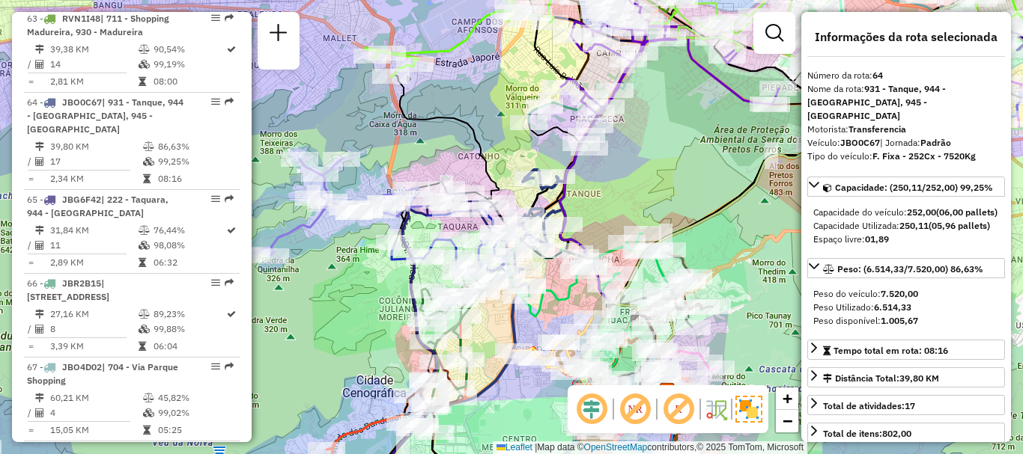
drag, startPoint x: 621, startPoint y: 208, endPoint x: 604, endPoint y: 191, distance: 23.8
click at [604, 192] on div "Janela de atendimento Grade de atendimento Capacidade Transportadoras Veículos …" at bounding box center [511, 227] width 1023 height 454
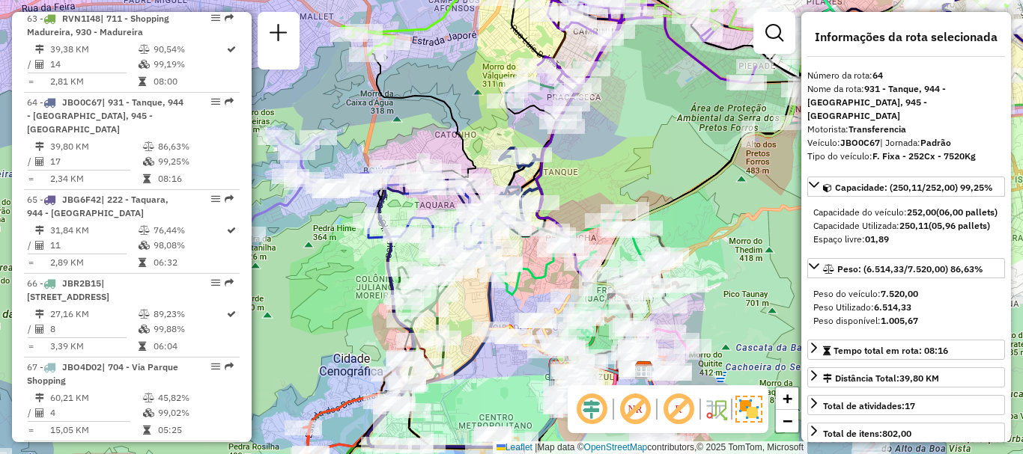
drag, startPoint x: 499, startPoint y: 324, endPoint x: 472, endPoint y: 287, distance: 45.7
click at [471, 297] on div "Janela de atendimento Grade de atendimento Capacidade Transportadoras Veículos …" at bounding box center [511, 227] width 1023 height 454
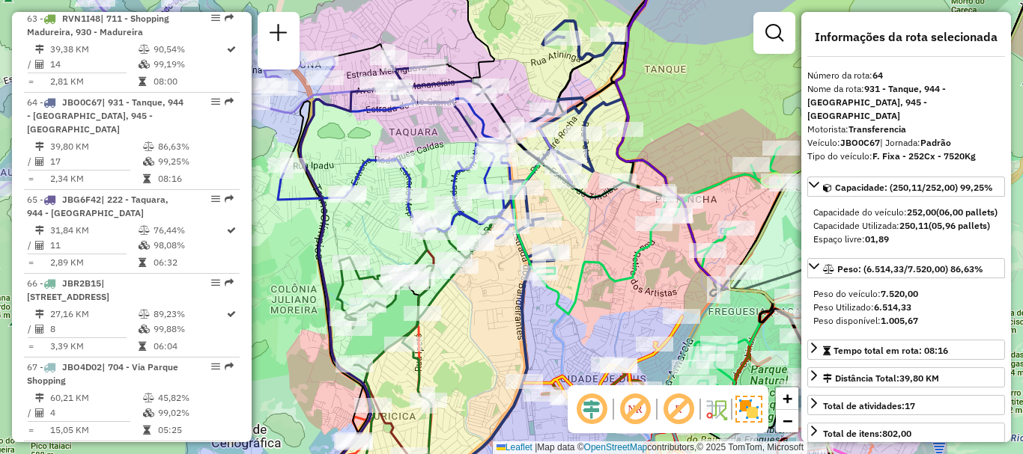
drag, startPoint x: 567, startPoint y: 335, endPoint x: 637, endPoint y: 314, distance: 73.4
click at [637, 314] on div "Janela de atendimento Grade de atendimento Capacidade Transportadoras Veículos …" at bounding box center [511, 227] width 1023 height 454
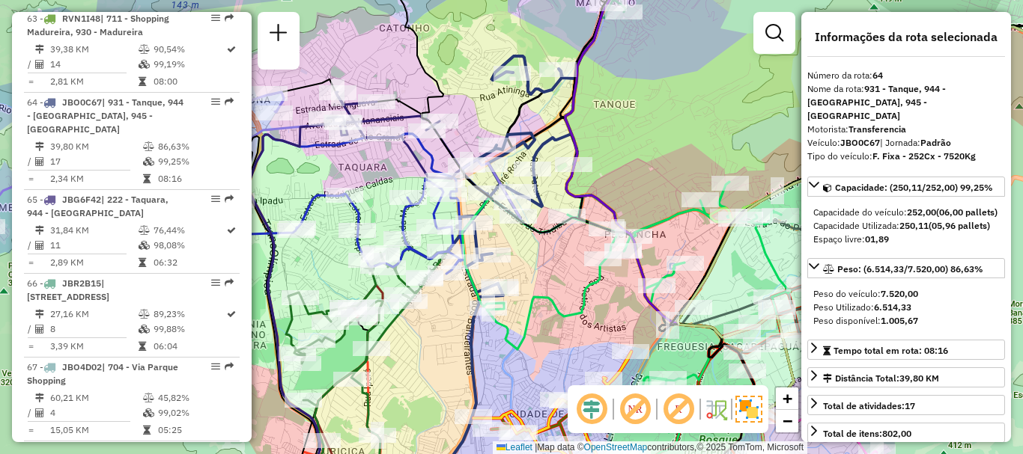
drag, startPoint x: 601, startPoint y: 257, endPoint x: 550, endPoint y: 292, distance: 62.5
click at [550, 292] on icon at bounding box center [768, 226] width 612 height 472
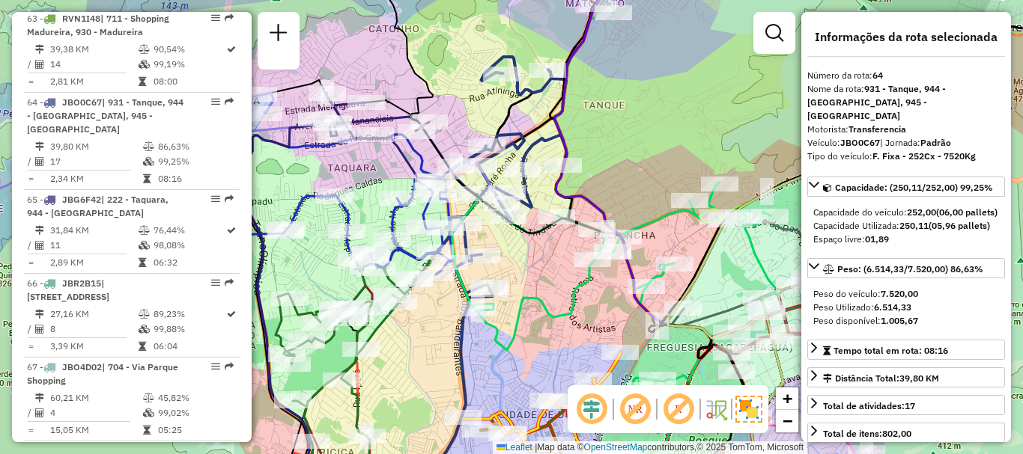
drag, startPoint x: 568, startPoint y: 296, endPoint x: 558, endPoint y: 297, distance: 10.5
click at [558, 297] on div "Janela de atendimento Grade de atendimento Capacidade Transportadoras Veículos …" at bounding box center [511, 227] width 1023 height 454
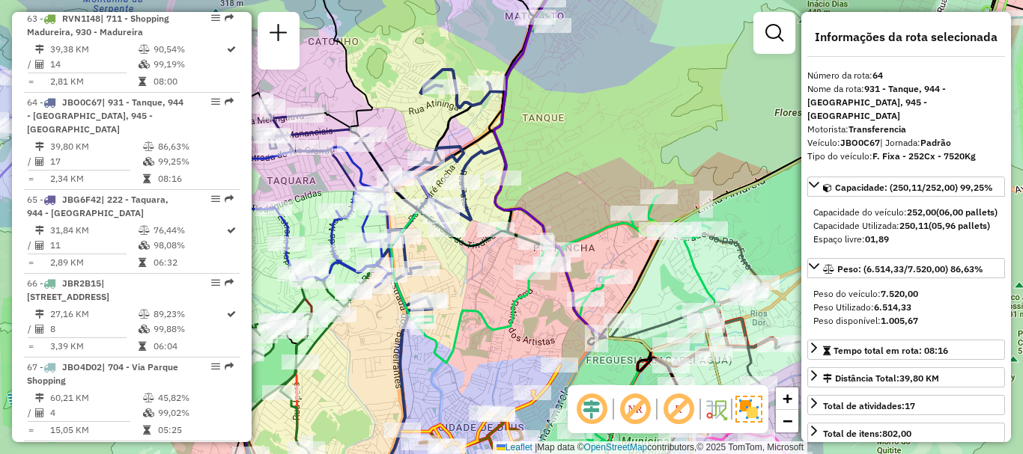
drag, startPoint x: 588, startPoint y: 298, endPoint x: 522, endPoint y: 308, distance: 66.7
click at [522, 308] on div "Janela de atendimento Grade de atendimento Capacidade Transportadoras Veículos …" at bounding box center [511, 227] width 1023 height 454
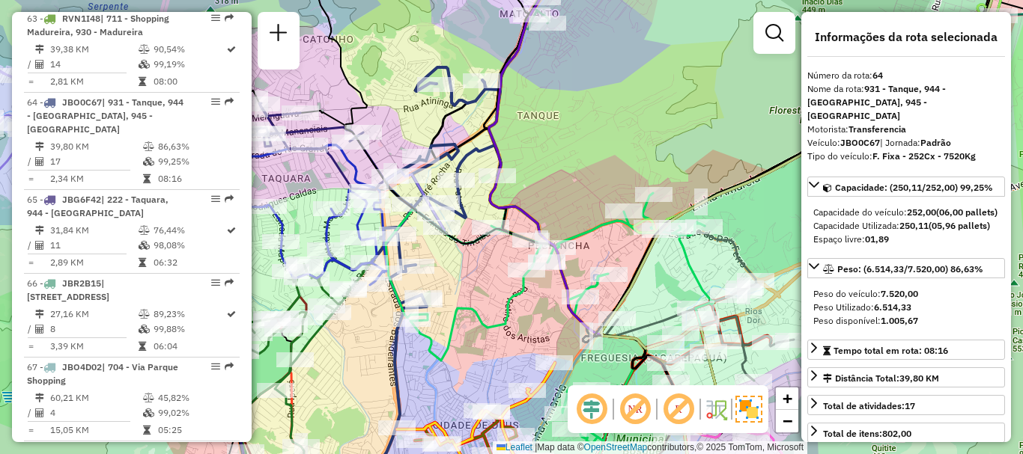
click at [636, 85] on div "Janela de atendimento Grade de atendimento Capacidade Transportadoras Veículos …" at bounding box center [511, 227] width 1023 height 454
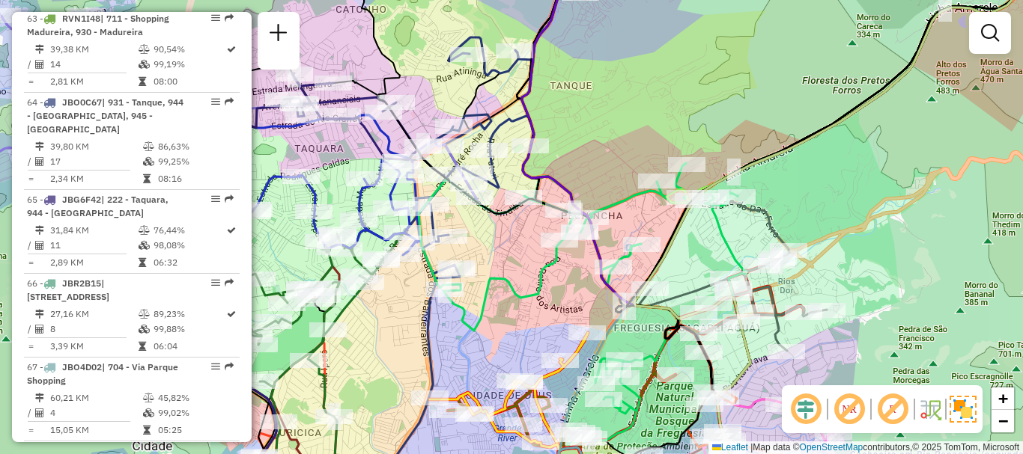
drag, startPoint x: 498, startPoint y: 335, endPoint x: 531, endPoint y: 305, distance: 44.5
click at [531, 305] on div "Janela de atendimento Grade de atendimento Capacidade Transportadoras Veículos …" at bounding box center [511, 227] width 1023 height 454
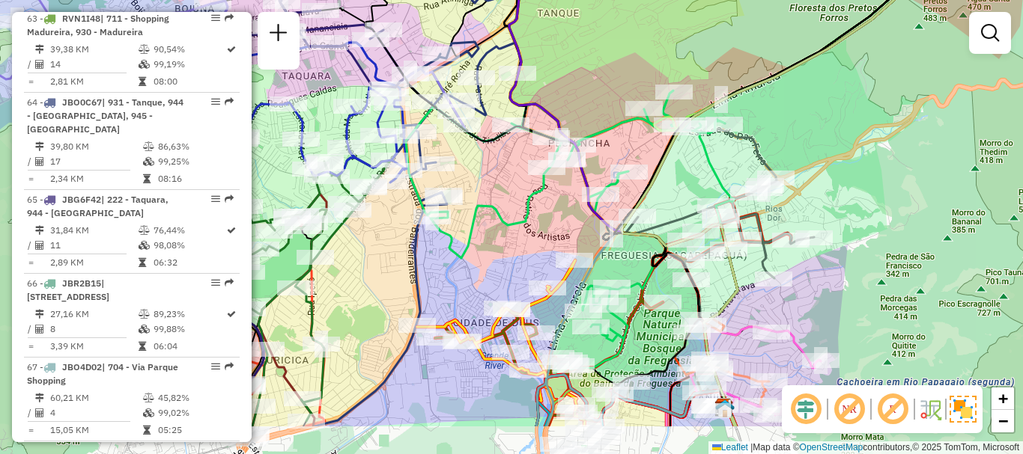
drag, startPoint x: 529, startPoint y: 305, endPoint x: 517, endPoint y: 228, distance: 77.4
click at [517, 229] on icon at bounding box center [716, 126] width 620 height 488
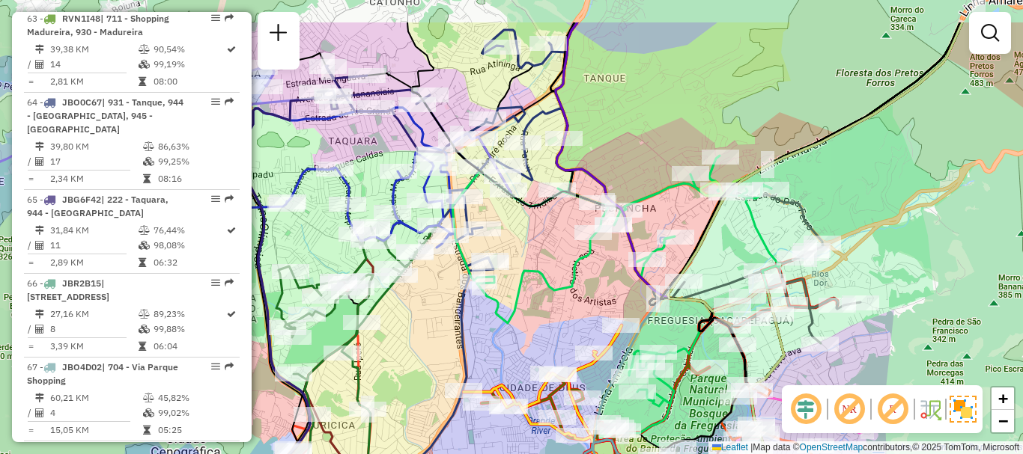
drag, startPoint x: 515, startPoint y: 237, endPoint x: 562, endPoint y: 309, distance: 85.6
click at [562, 309] on div "Janela de atendimento Grade de atendimento Capacidade Transportadoras Veículos …" at bounding box center [511, 227] width 1023 height 454
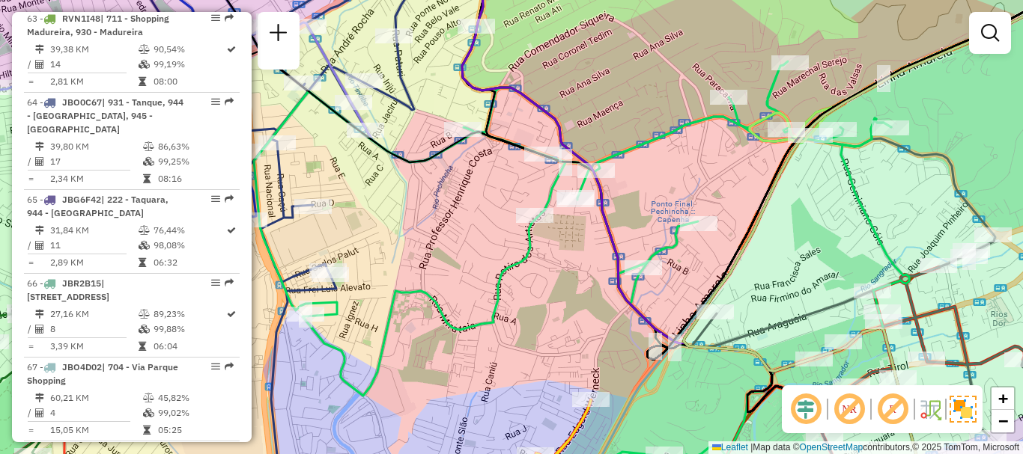
drag, startPoint x: 643, startPoint y: 303, endPoint x: 557, endPoint y: 320, distance: 87.7
click at [557, 320] on div "Janela de atendimento Grade de atendimento Capacidade Transportadoras Veículos …" at bounding box center [511, 227] width 1023 height 454
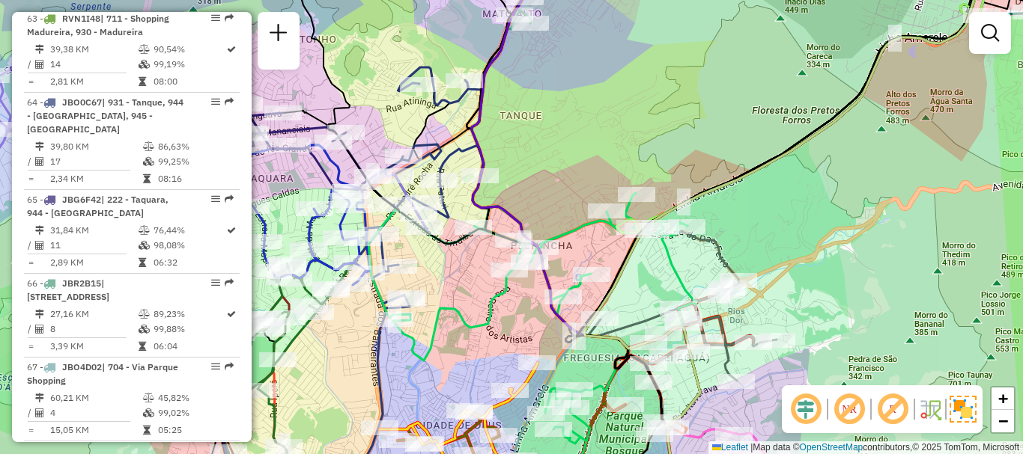
drag, startPoint x: 534, startPoint y: 323, endPoint x: 512, endPoint y: 328, distance: 22.3
click at [512, 328] on div "Janela de atendimento Grade de atendimento Capacidade Transportadoras Veículos …" at bounding box center [511, 227] width 1023 height 454
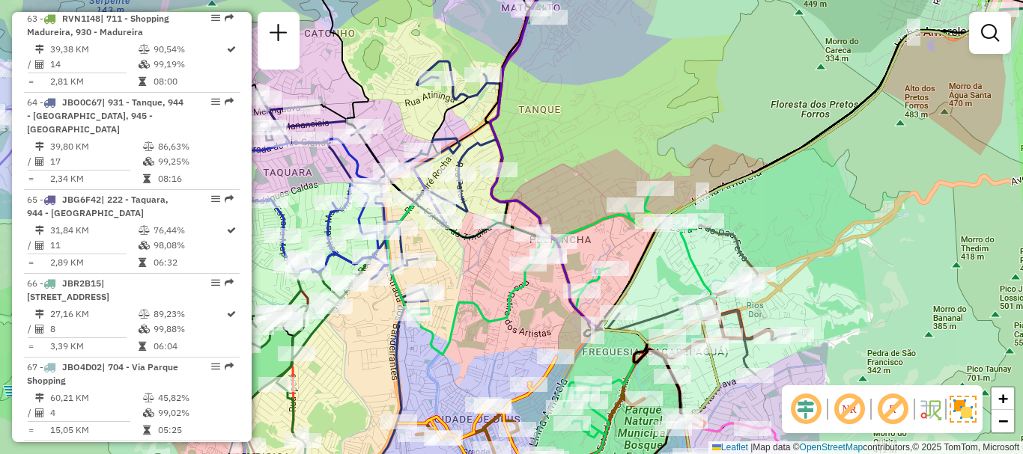
drag, startPoint x: 508, startPoint y: 323, endPoint x: 526, endPoint y: 317, distance: 19.7
click at [526, 317] on div "Janela de atendimento Grade de atendimento Capacidade Transportadoras Veículos …" at bounding box center [511, 227] width 1023 height 454
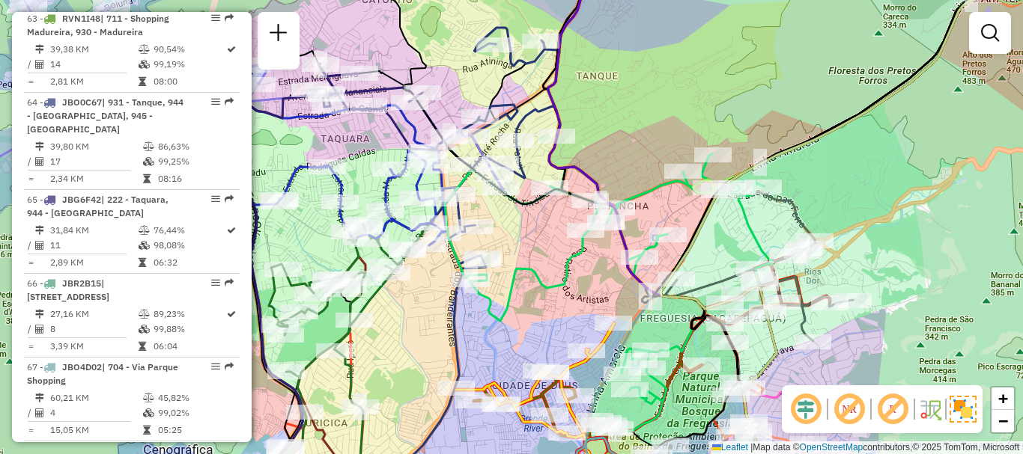
drag, startPoint x: 487, startPoint y: 308, endPoint x: 547, endPoint y: 273, distance: 69.5
click at [547, 273] on icon at bounding box center [755, 184] width 621 height 496
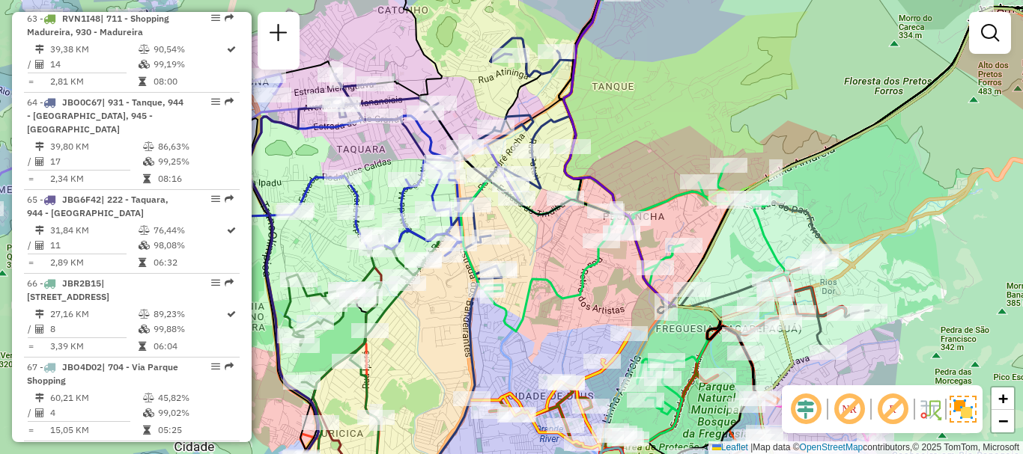
drag, startPoint x: 548, startPoint y: 291, endPoint x: 561, endPoint y: 302, distance: 17.0
click at [561, 302] on icon at bounding box center [768, 204] width 616 height 477
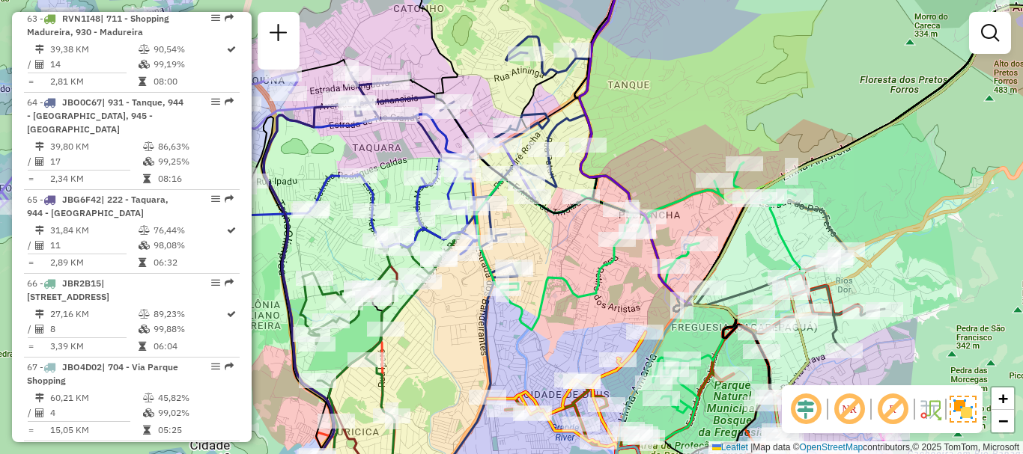
drag, startPoint x: 567, startPoint y: 291, endPoint x: 583, endPoint y: 290, distance: 15.8
click at [583, 290] on icon at bounding box center [786, 197] width 620 height 489
